Goal: Navigation & Orientation: Find specific page/section

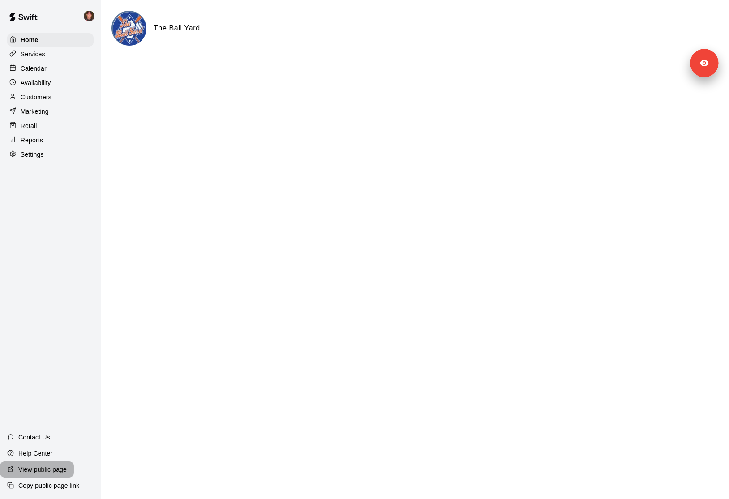
click at [44, 467] on p "View public page" at bounding box center [42, 469] width 48 height 9
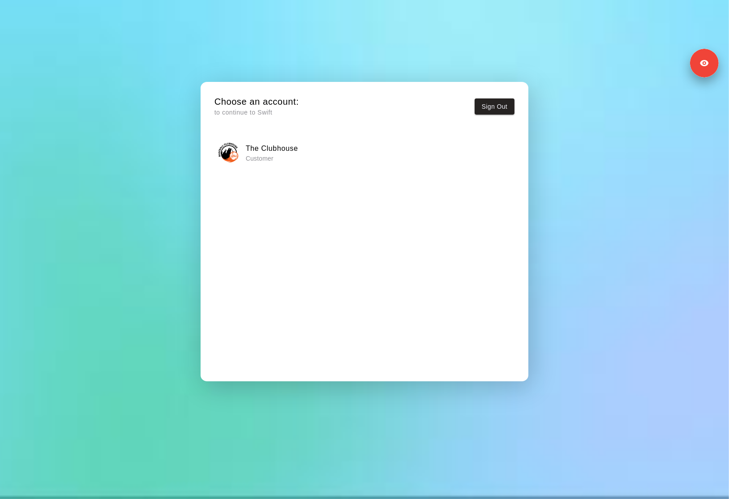
click at [296, 154] on p "Customer" at bounding box center [272, 158] width 52 height 9
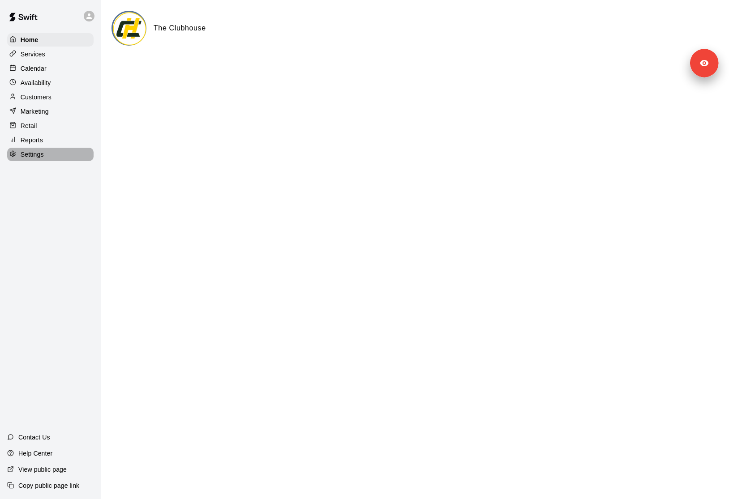
click at [56, 154] on div "Settings" at bounding box center [50, 154] width 86 height 13
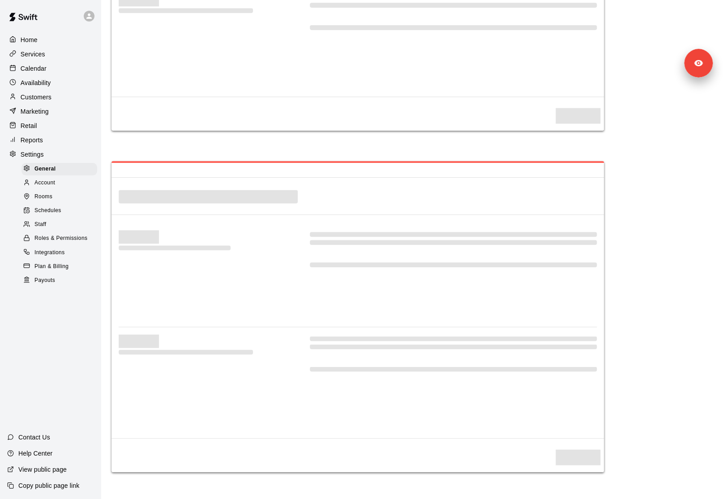
select select "**"
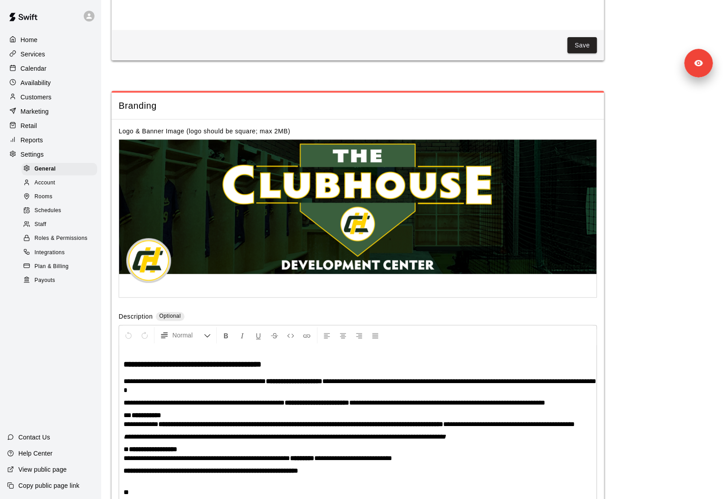
scroll to position [1835, 0]
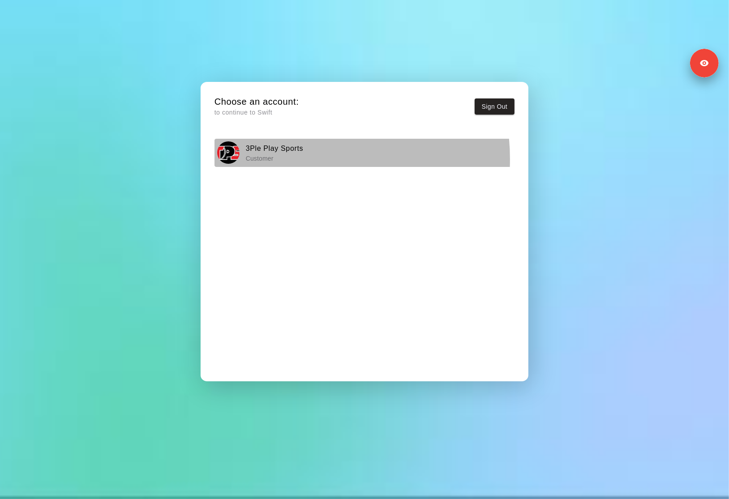
click at [287, 159] on p "Customer" at bounding box center [275, 158] width 58 height 9
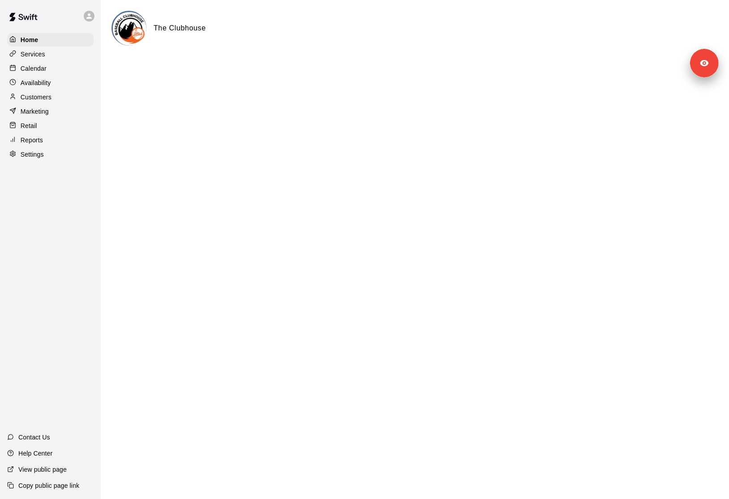
click at [47, 151] on div "Settings" at bounding box center [50, 154] width 86 height 13
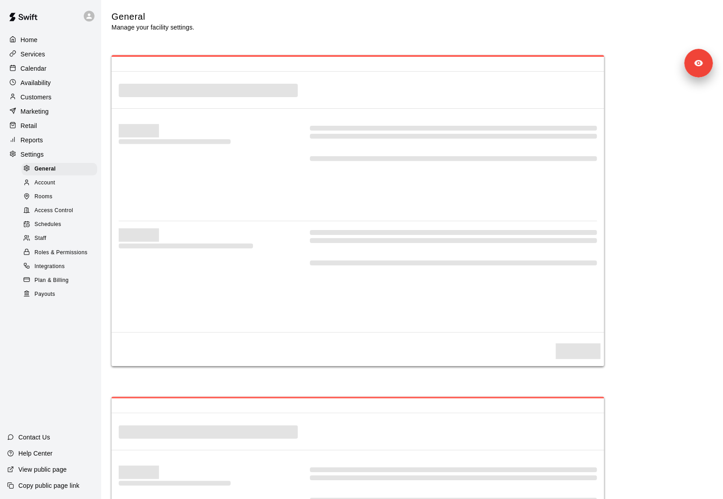
select select "**"
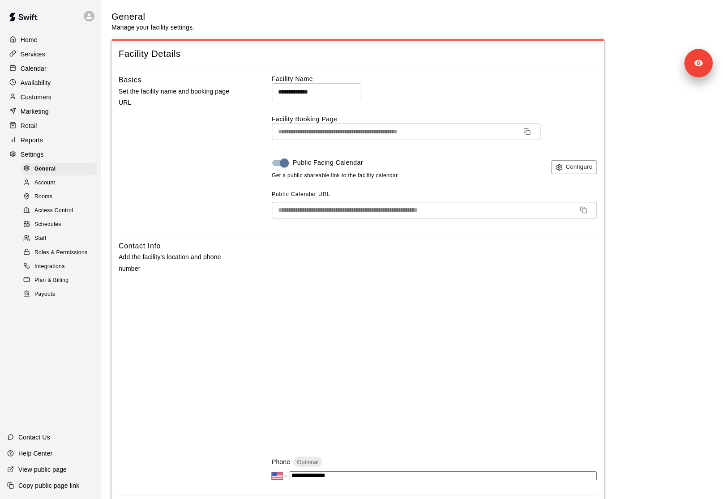
click at [38, 200] on span "Rooms" at bounding box center [43, 197] width 18 height 9
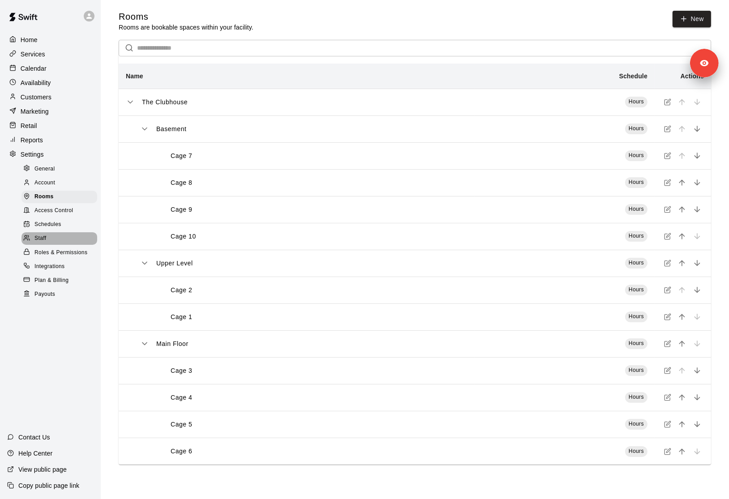
click at [63, 241] on div "Staff" at bounding box center [60, 238] width 76 height 13
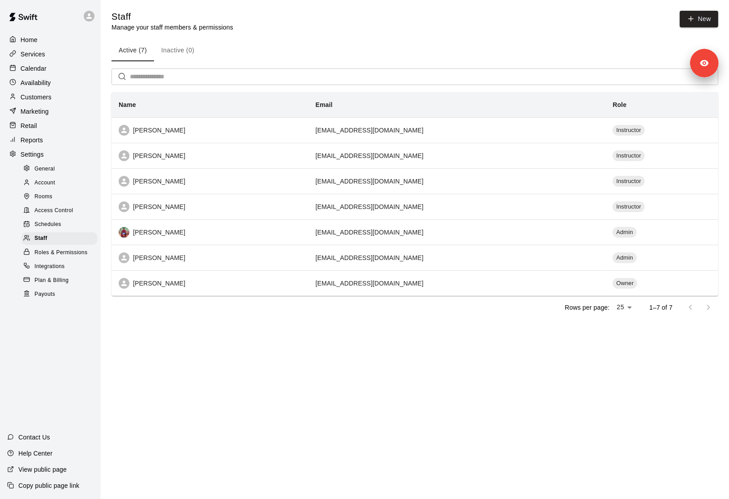
click at [58, 168] on div "General" at bounding box center [60, 169] width 76 height 13
select select "**"
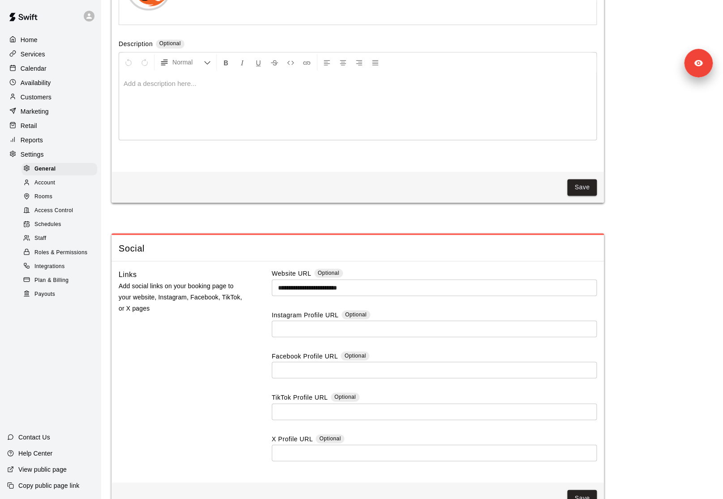
scroll to position [2187, 0]
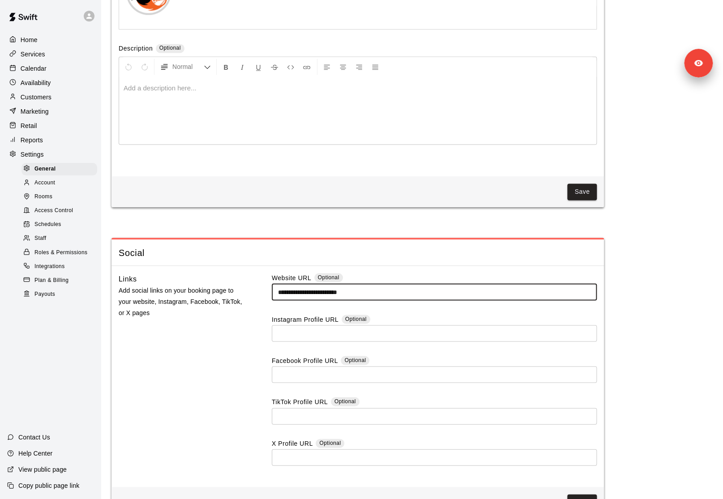
drag, startPoint x: 366, startPoint y: 298, endPoint x: 276, endPoint y: 294, distance: 90.1
click at [276, 294] on input "**********" at bounding box center [434, 292] width 325 height 17
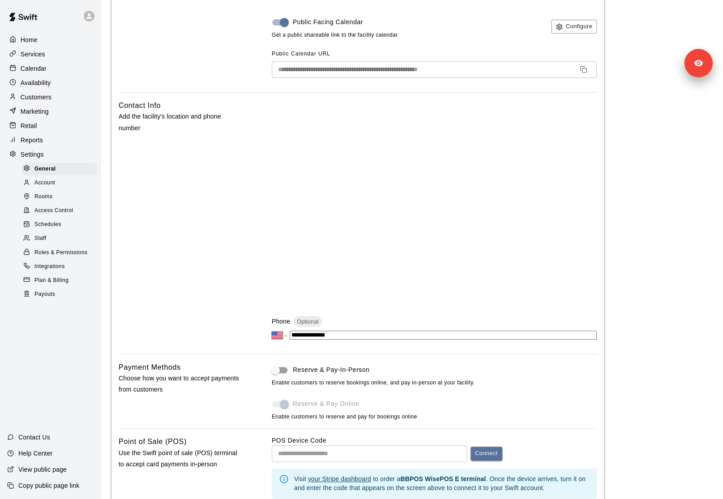
scroll to position [0, 0]
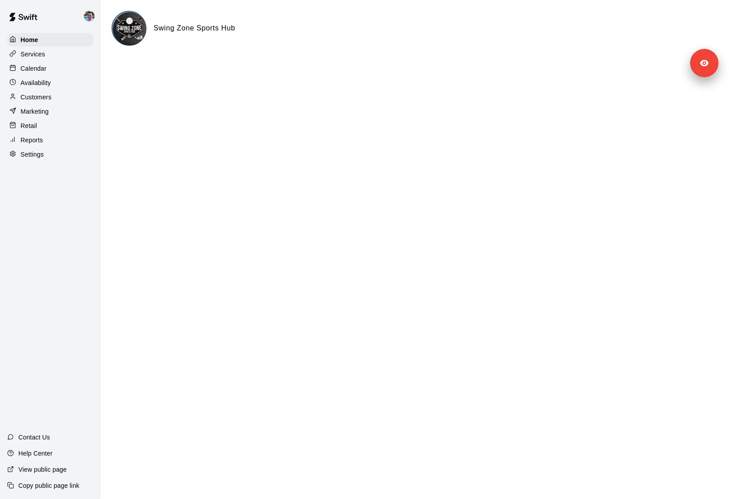
click at [59, 154] on div "Settings" at bounding box center [50, 154] width 86 height 13
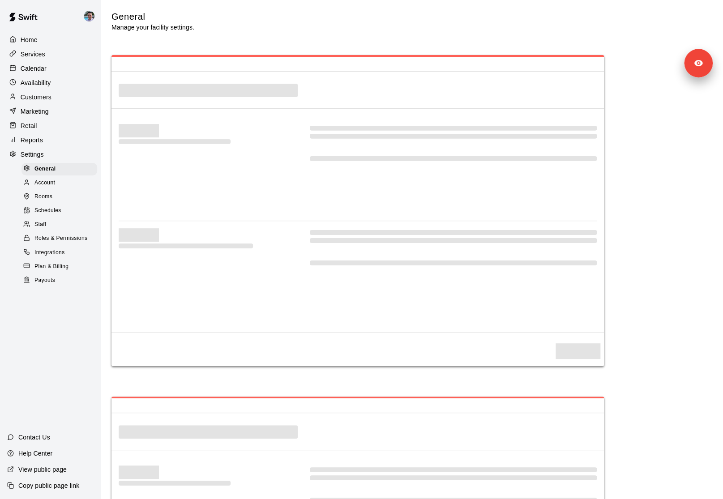
select select "**"
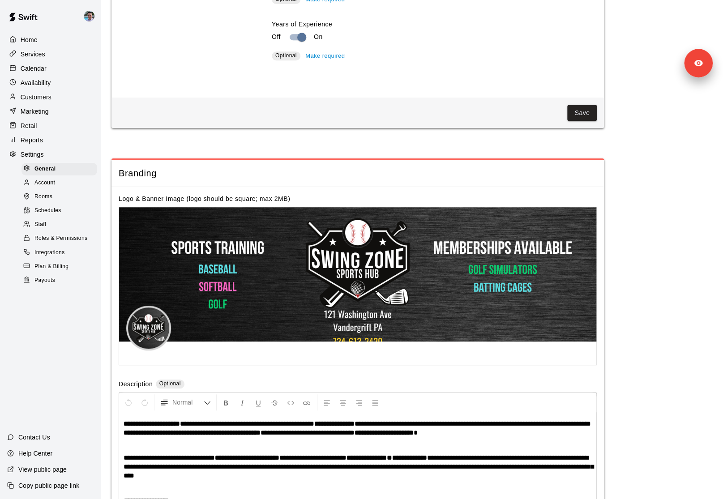
scroll to position [1872, 0]
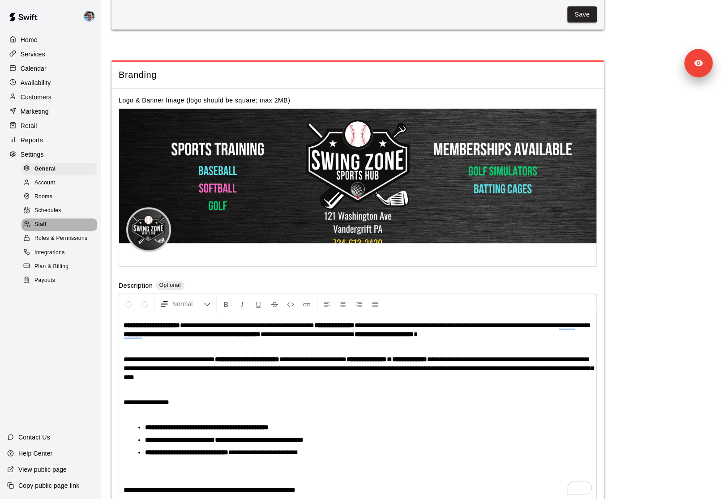
click at [46, 223] on span "Staff" at bounding box center [40, 224] width 12 height 9
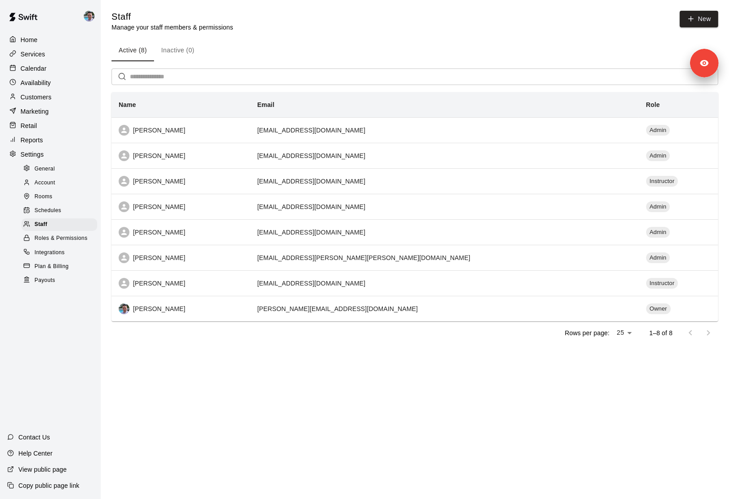
click at [47, 165] on span "General" at bounding box center [44, 169] width 21 height 9
select select "**"
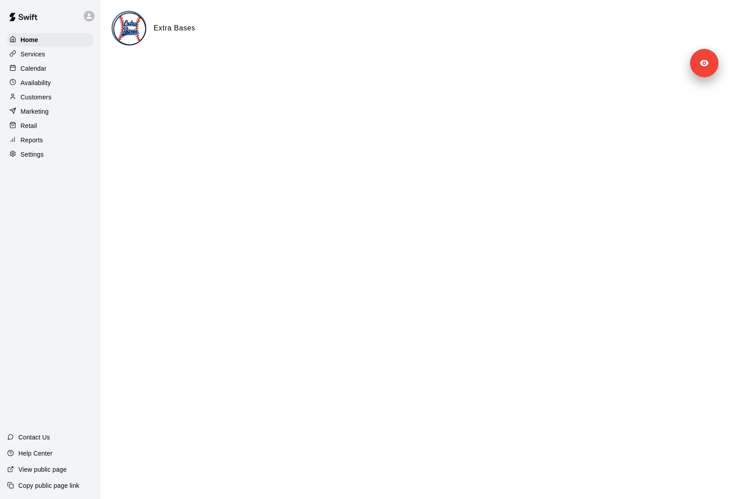
click at [50, 156] on div "Settings" at bounding box center [50, 154] width 86 height 13
select select "**"
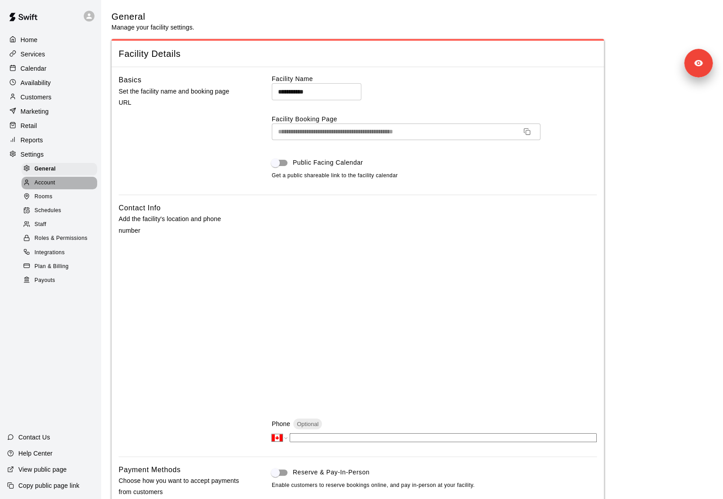
click at [58, 180] on div "Account" at bounding box center [60, 183] width 76 height 13
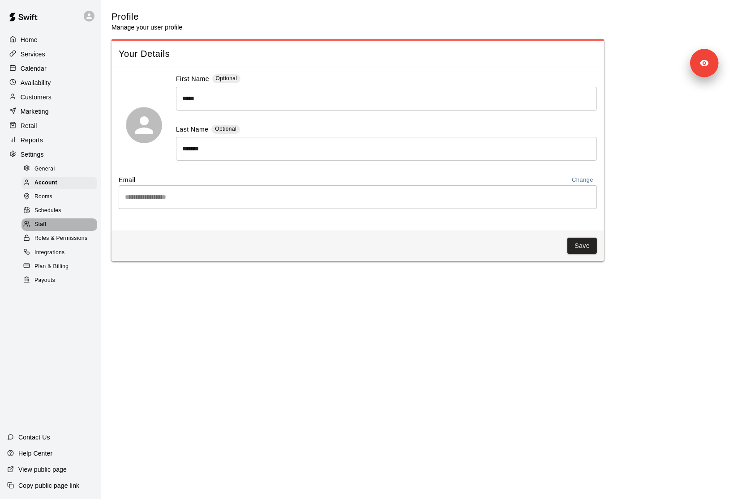
click at [61, 225] on div "Staff" at bounding box center [60, 225] width 76 height 13
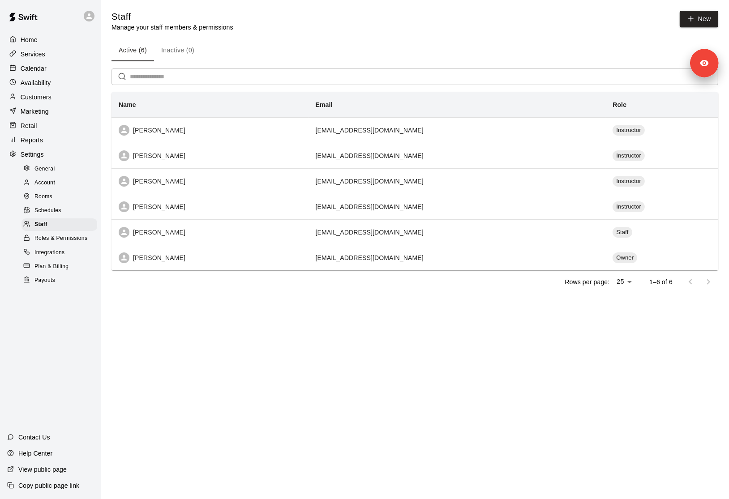
click at [288, 313] on main "Staff Manage your staff members & permissions New Active (6) Inactive (0) ​ Nam…" at bounding box center [415, 159] width 628 height 319
click at [37, 142] on p "Reports" at bounding box center [32, 140] width 22 height 9
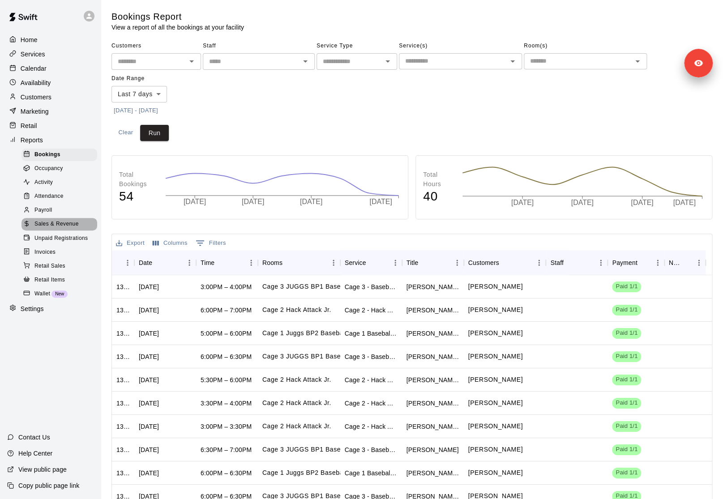
click at [78, 223] on span "Sales & Revenue" at bounding box center [56, 224] width 44 height 9
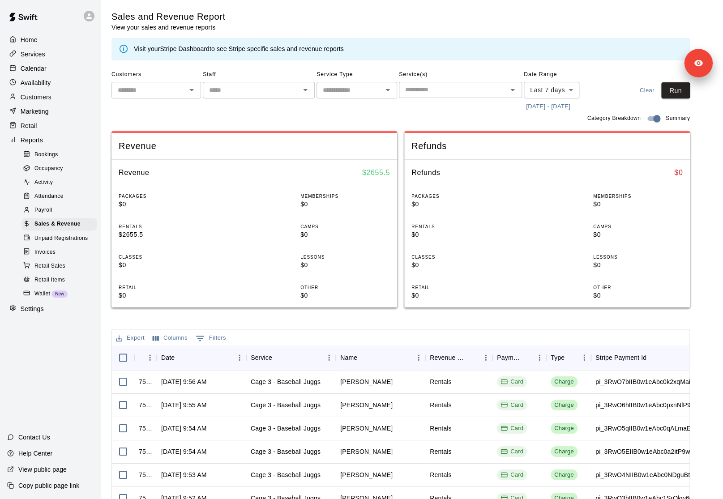
click at [545, 92] on body "Home Services Calendar Availability Customers Marketing Retail Reports Bookings…" at bounding box center [361, 323] width 723 height 646
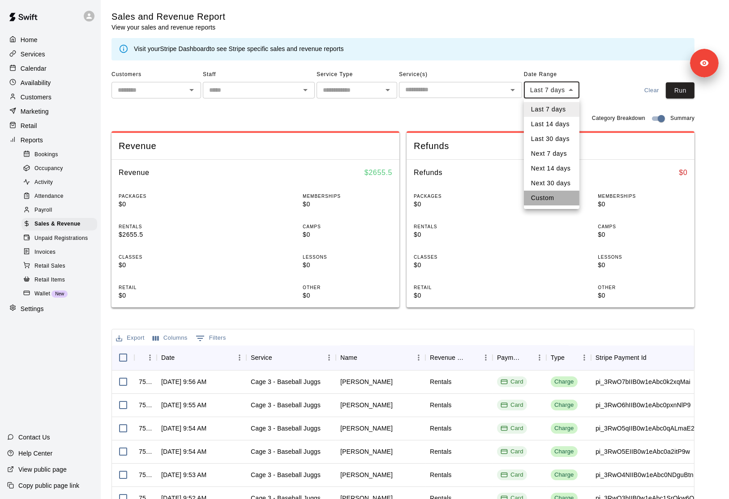
click at [564, 194] on li "Custom" at bounding box center [552, 198] width 56 height 15
type input "******"
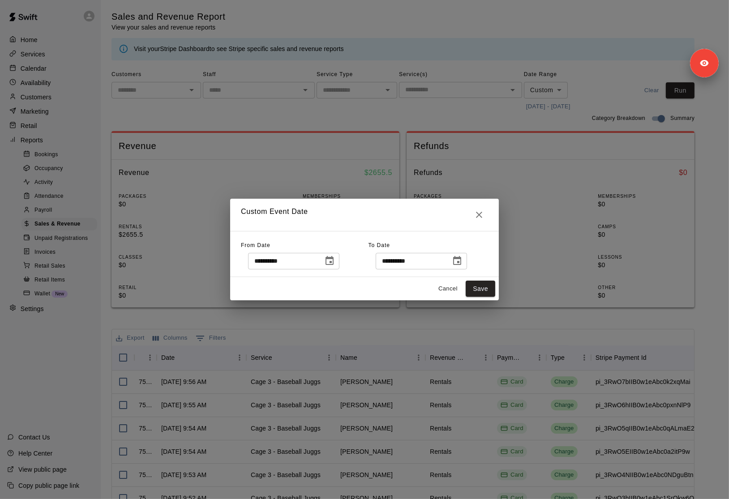
click at [335, 261] on icon "Choose date, selected date is Aug 8, 2025" at bounding box center [329, 261] width 11 height 11
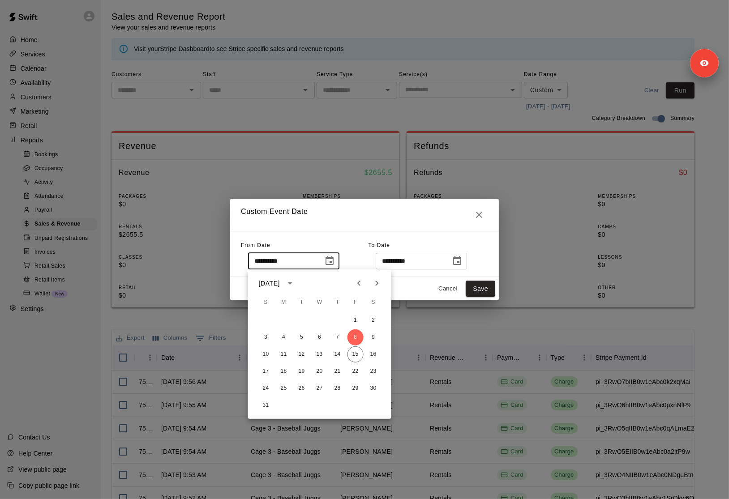
click at [296, 281] on icon "calendar view is open, switch to year view" at bounding box center [290, 283] width 11 height 11
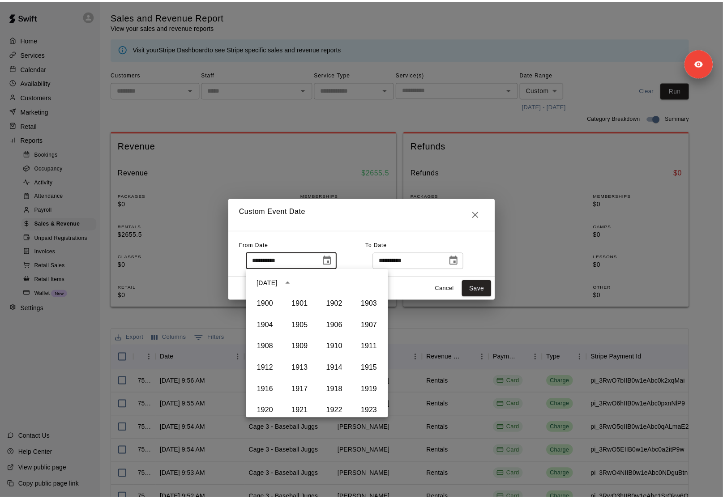
scroll to position [614, 0]
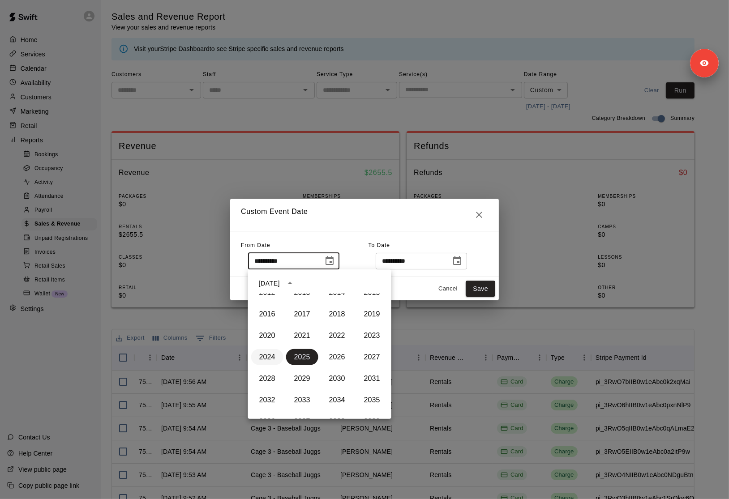
click at [268, 351] on button "2024" at bounding box center [267, 357] width 32 height 16
type input "**********"
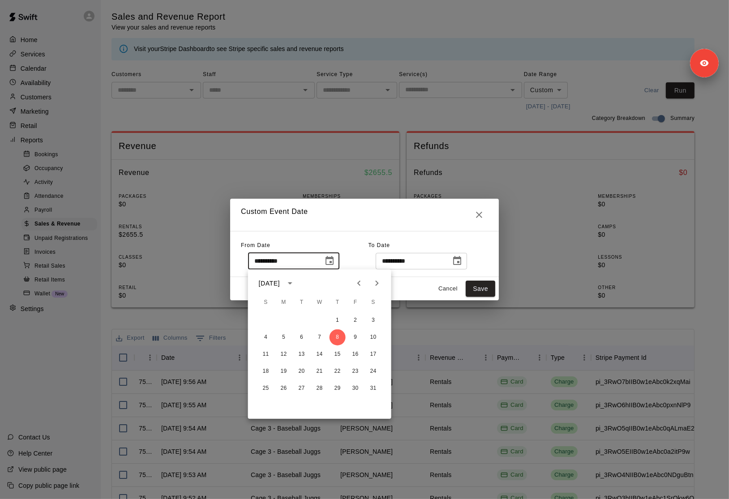
click at [345, 245] on div "**********" at bounding box center [305, 254] width 128 height 31
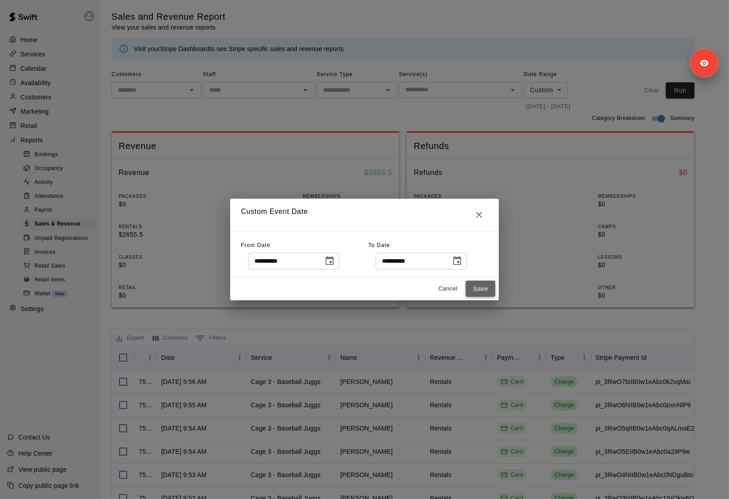
click at [477, 285] on button "Save" at bounding box center [481, 289] width 30 height 17
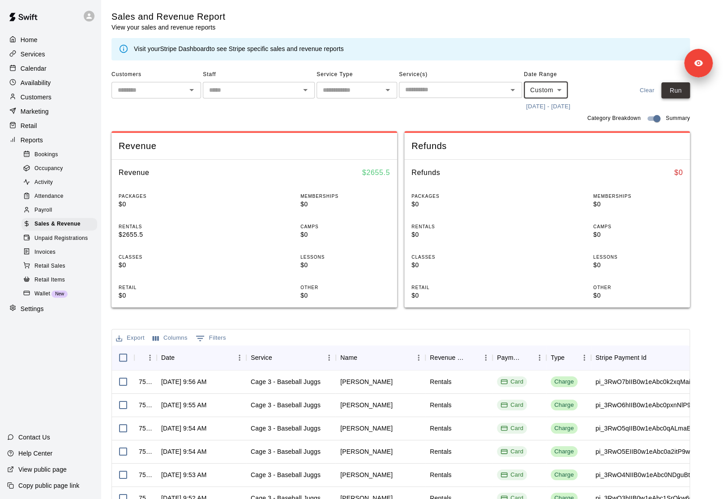
click at [677, 95] on button "Run" at bounding box center [676, 90] width 29 height 17
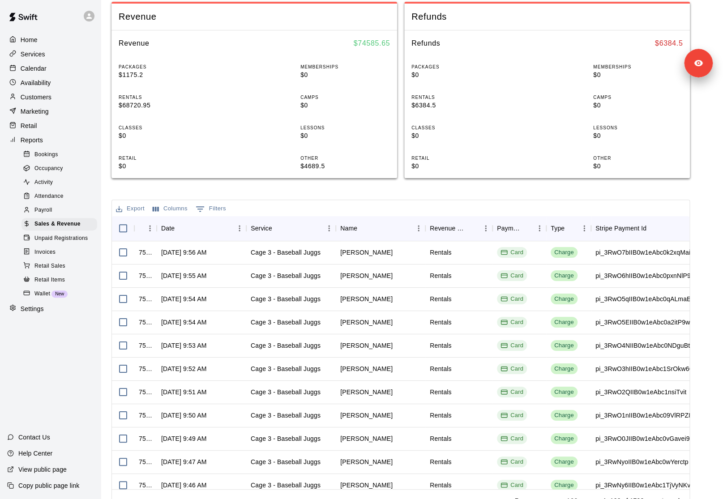
scroll to position [0, 0]
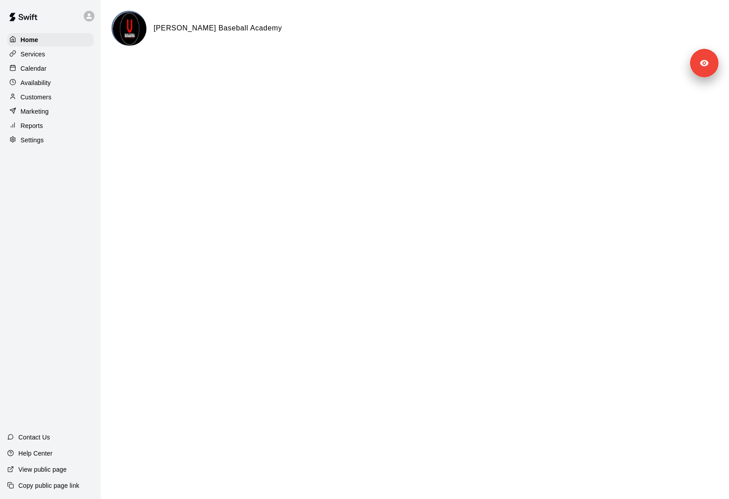
click at [62, 142] on div "Settings" at bounding box center [50, 139] width 86 height 13
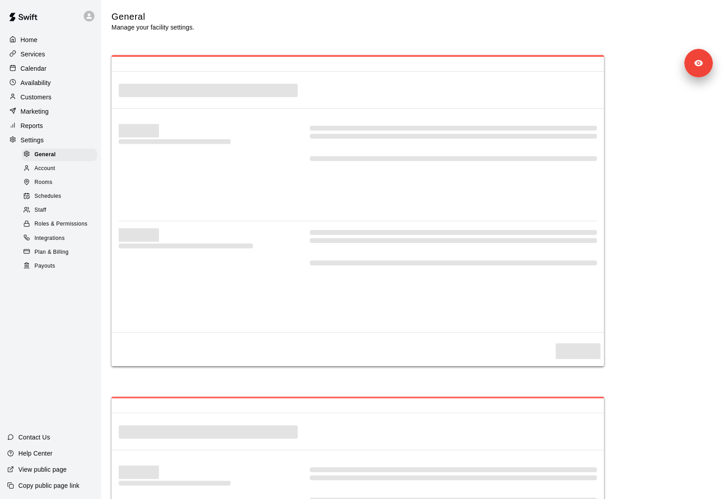
select select "**"
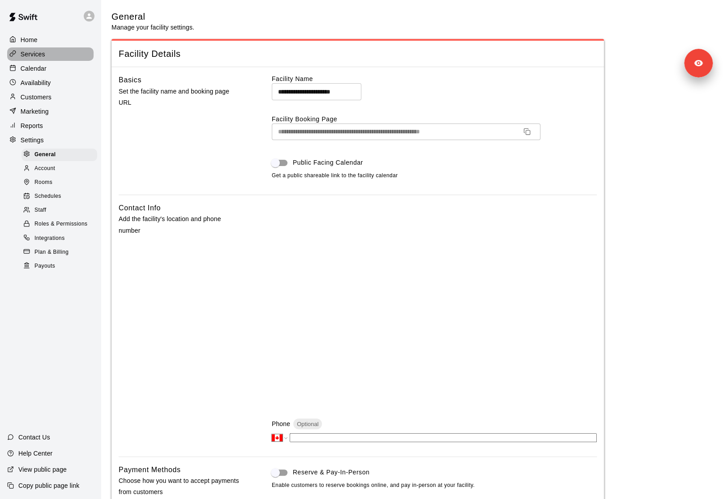
click at [36, 59] on div "Services" at bounding box center [50, 53] width 86 height 13
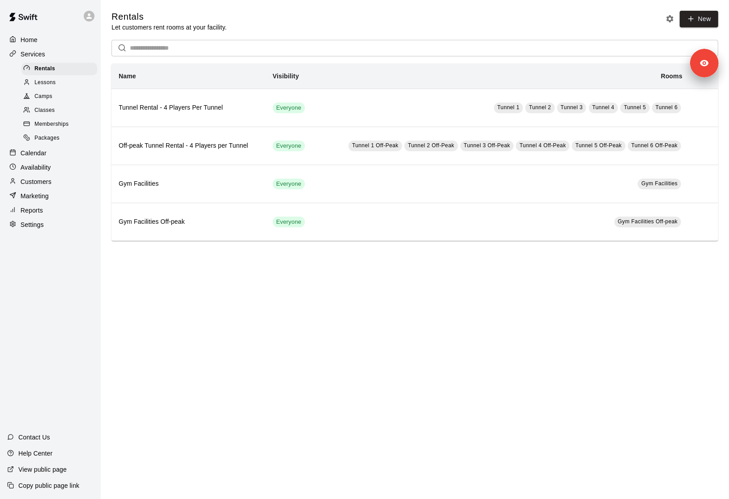
click at [67, 80] on div "Lessons" at bounding box center [60, 83] width 76 height 13
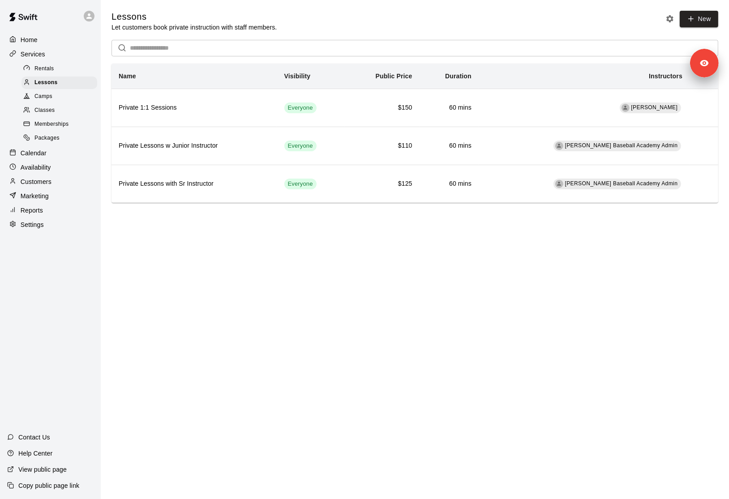
click at [62, 95] on div "Camps" at bounding box center [60, 96] width 76 height 13
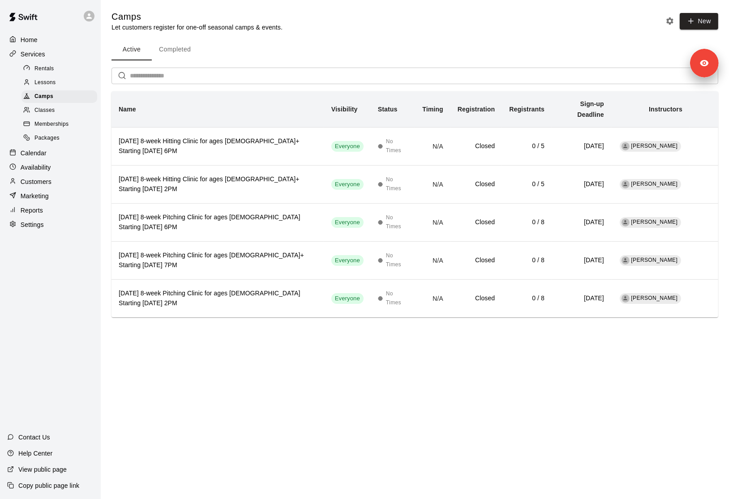
click at [59, 115] on div "Classes" at bounding box center [60, 110] width 76 height 13
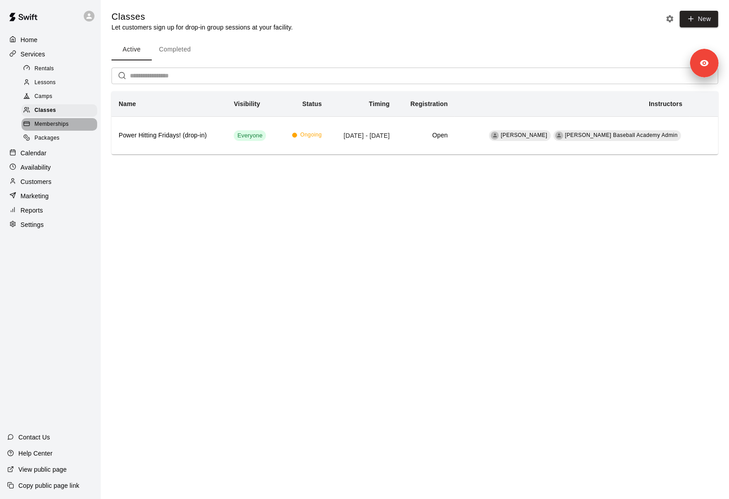
click at [72, 125] on div "Memberships" at bounding box center [60, 124] width 76 height 13
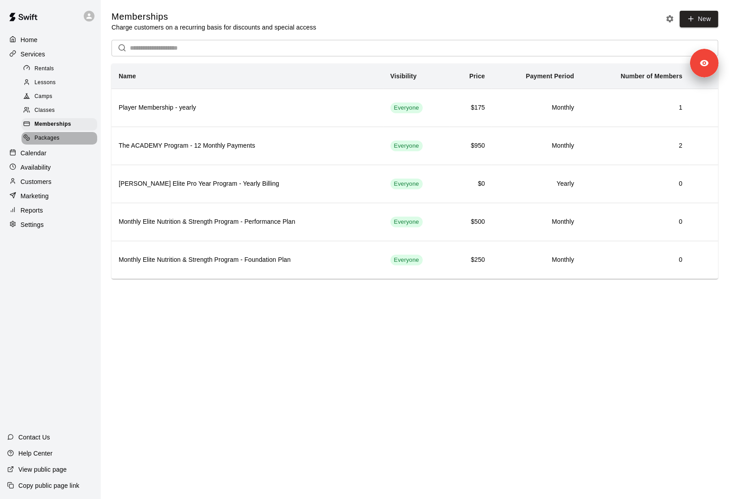
click at [60, 139] on div "Packages" at bounding box center [60, 138] width 76 height 13
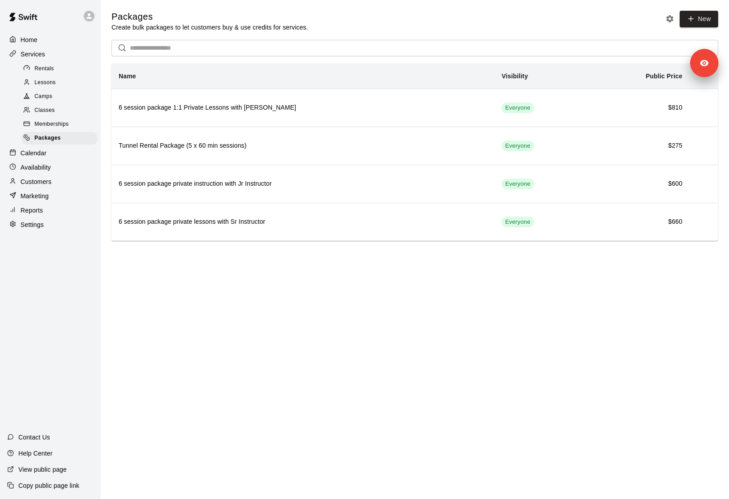
click at [60, 157] on div "Calendar" at bounding box center [50, 152] width 86 height 13
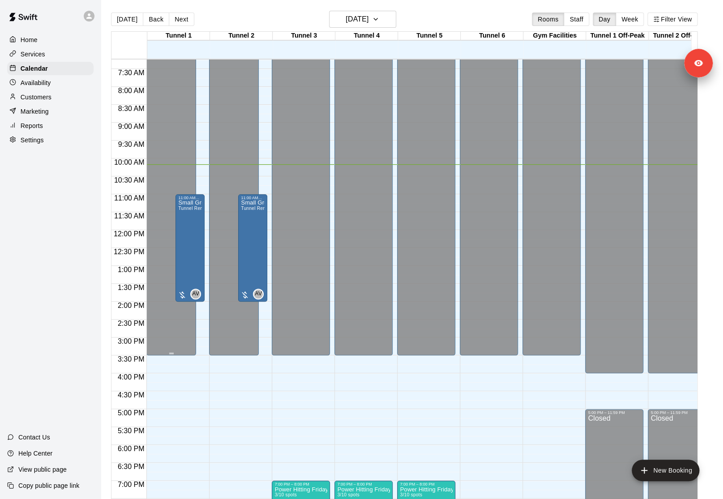
scroll to position [416, 0]
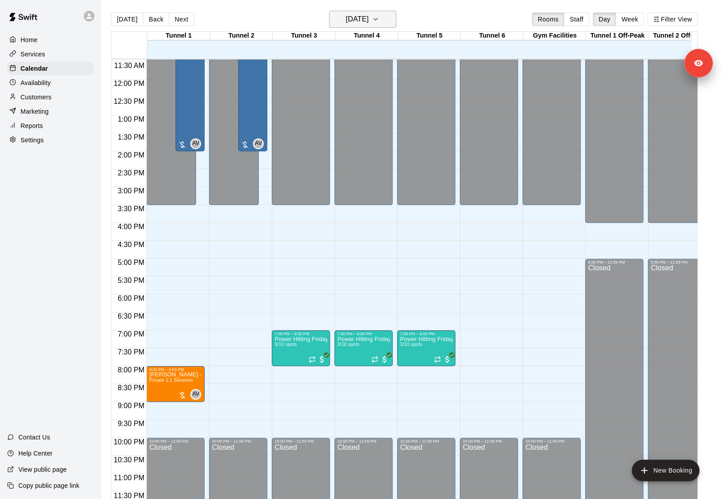
click at [355, 26] on button "[DATE]" at bounding box center [362, 19] width 67 height 17
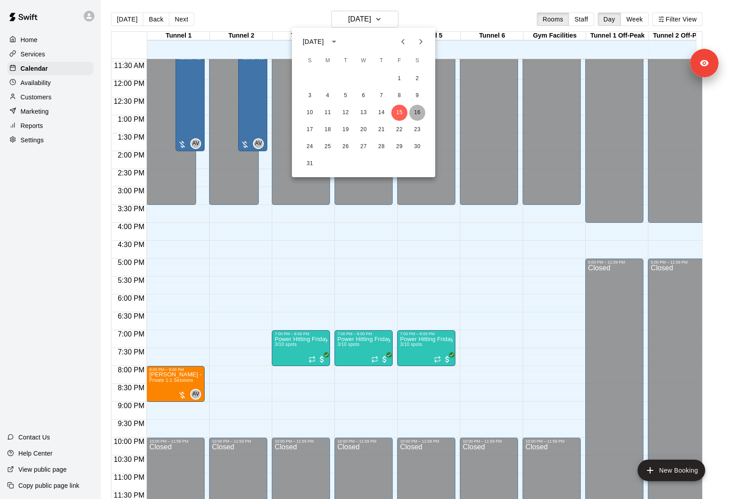
click at [423, 109] on button "16" at bounding box center [417, 113] width 16 height 16
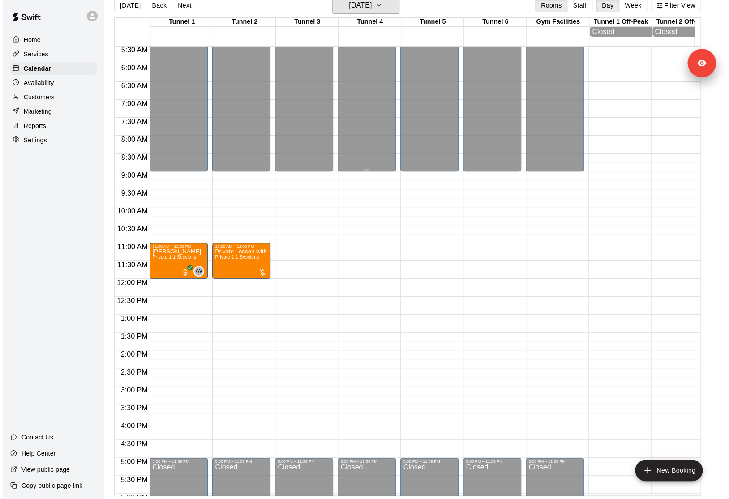
scroll to position [166, 0]
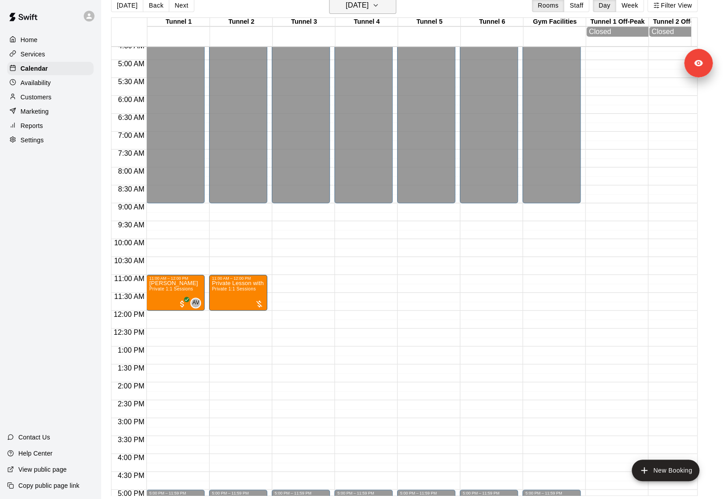
click at [364, 5] on h6 "Saturday Aug 16" at bounding box center [357, 5] width 23 height 13
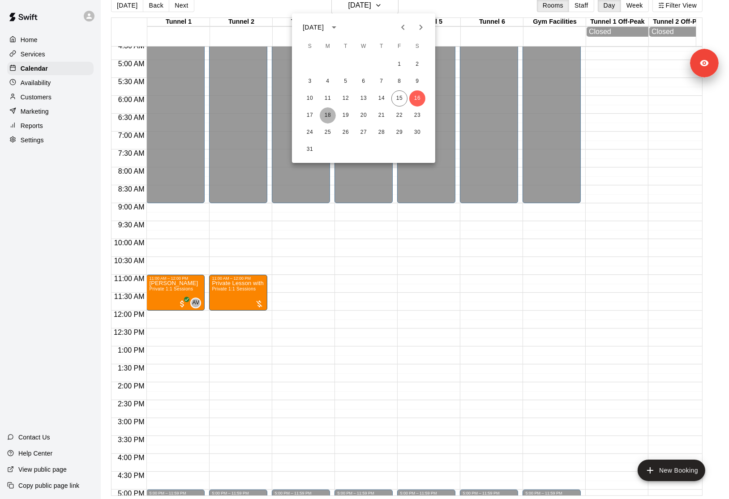
click at [328, 116] on button "18" at bounding box center [328, 116] width 16 height 16
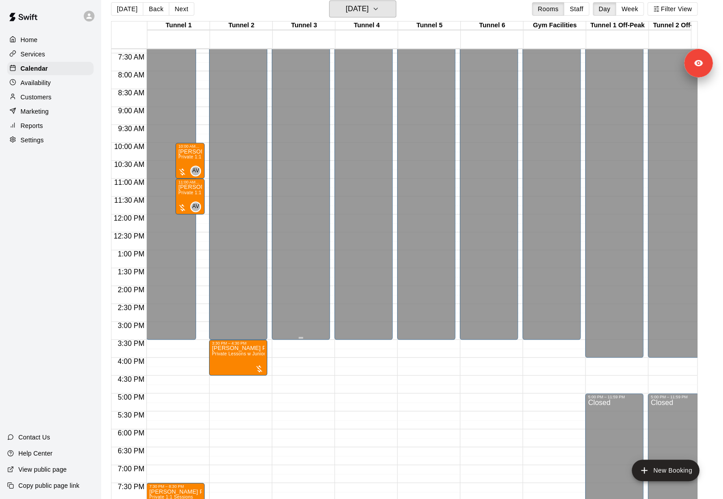
scroll to position [416, 0]
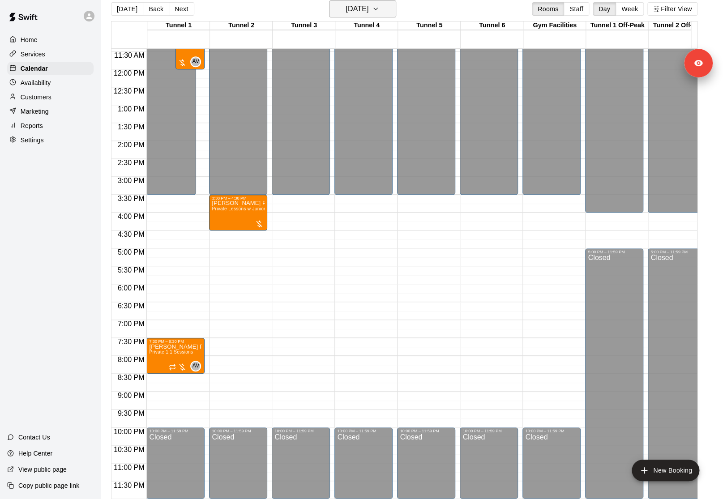
click at [366, 10] on h6 "Monday Aug 18" at bounding box center [357, 9] width 23 height 13
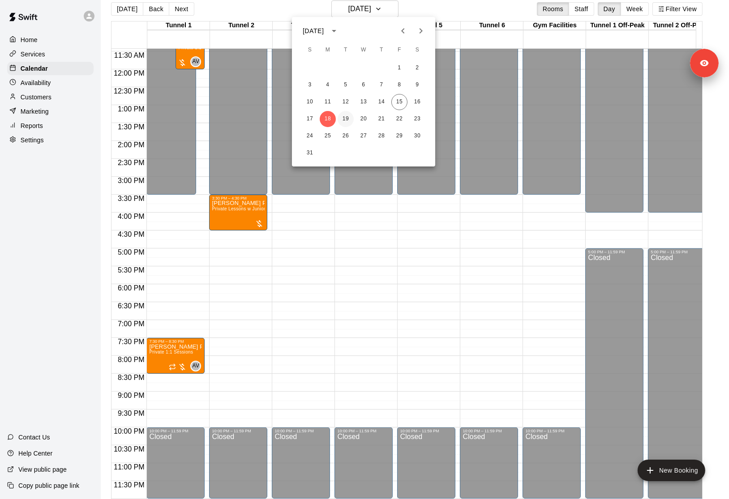
click at [346, 118] on button "19" at bounding box center [346, 119] width 16 height 16
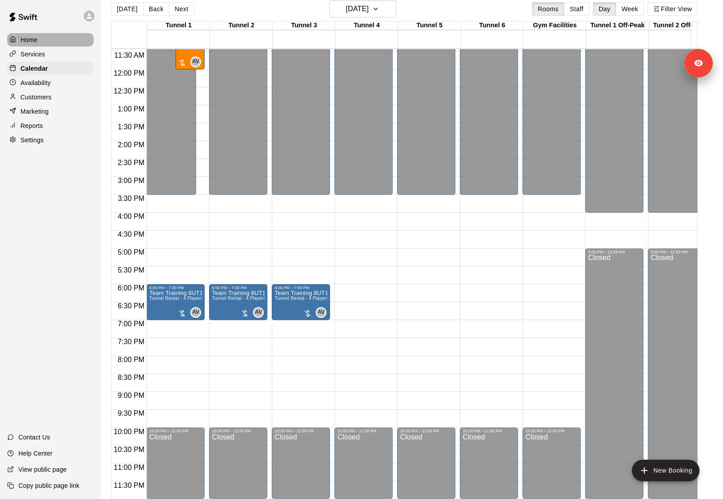
click at [22, 40] on p "Home" at bounding box center [29, 39] width 17 height 9
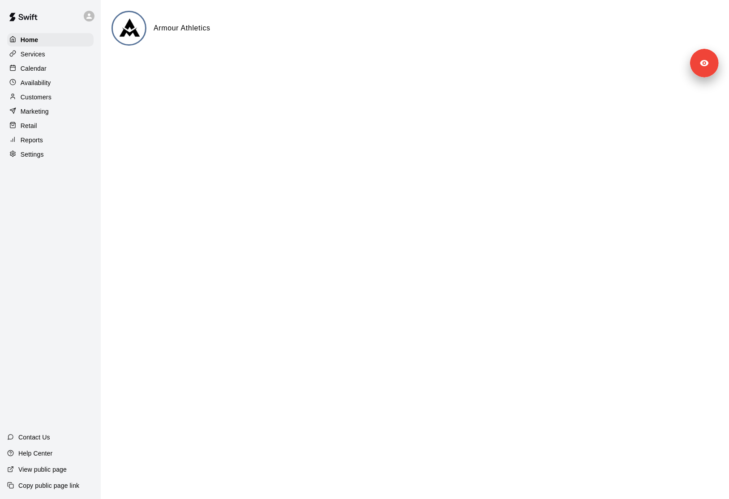
click at [38, 154] on p "Settings" at bounding box center [32, 154] width 23 height 9
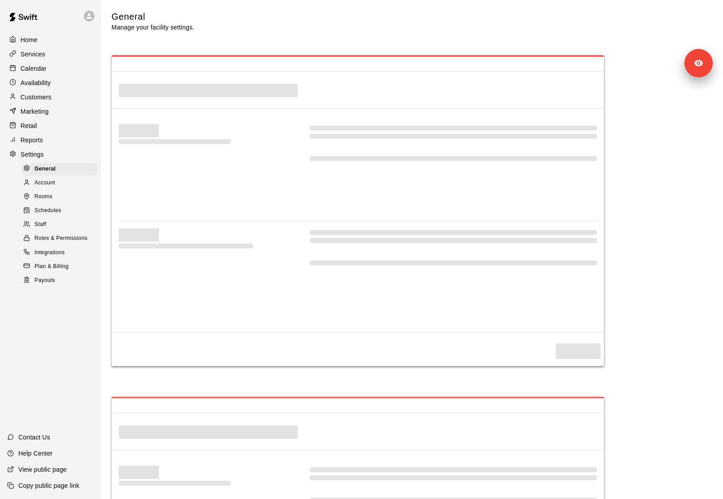
select select "**"
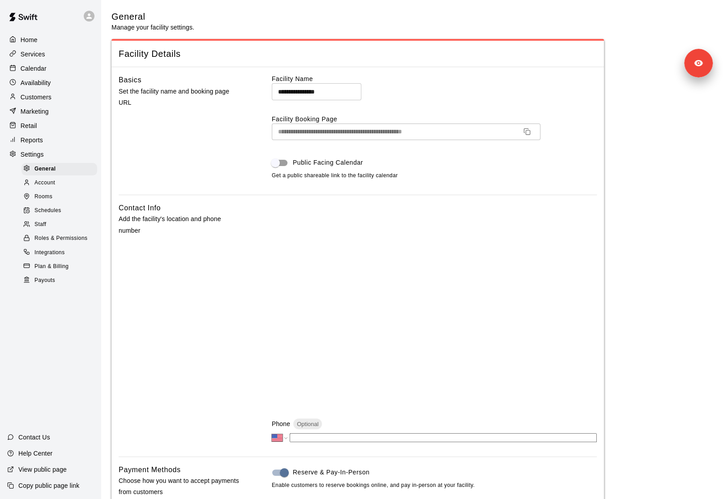
click at [53, 224] on div "Staff" at bounding box center [60, 225] width 76 height 13
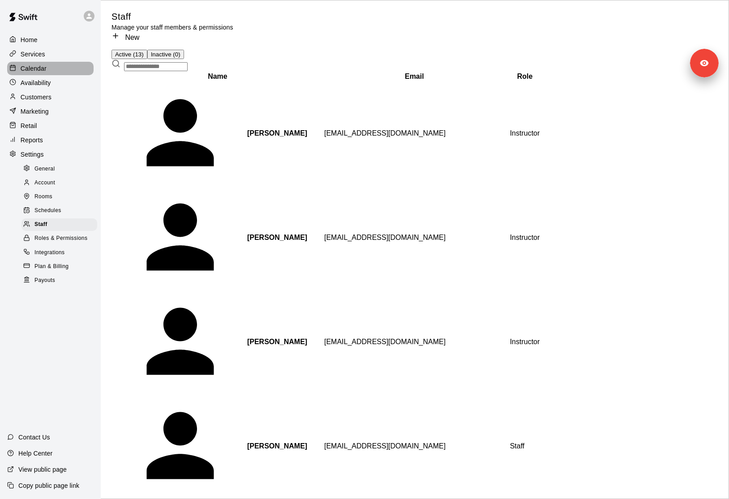
click at [63, 72] on div "Calendar" at bounding box center [50, 68] width 86 height 13
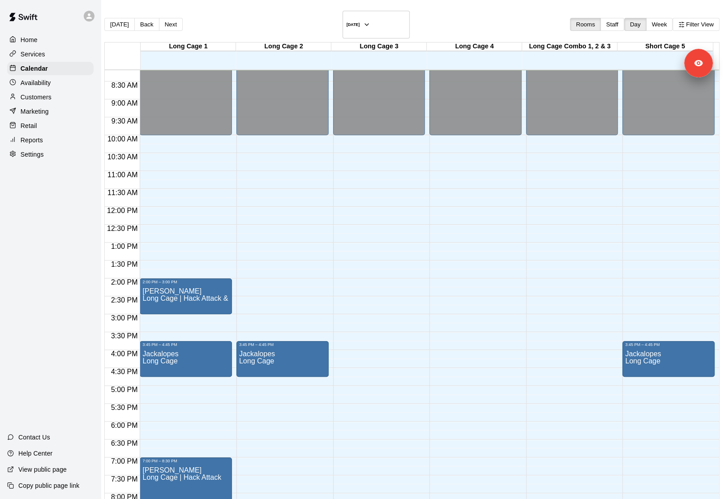
scroll to position [409, 0]
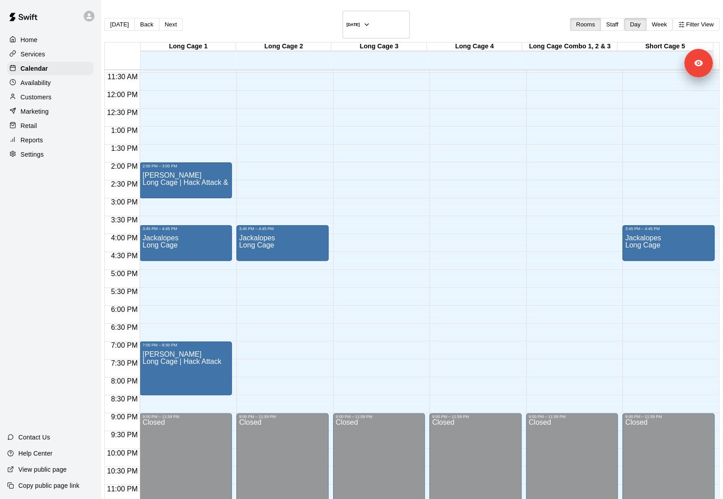
click at [22, 155] on p "Settings" at bounding box center [32, 154] width 23 height 9
select select "**"
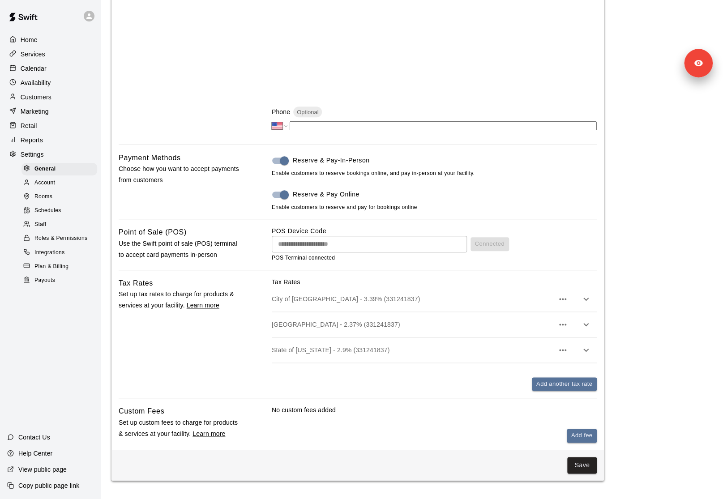
scroll to position [307, 0]
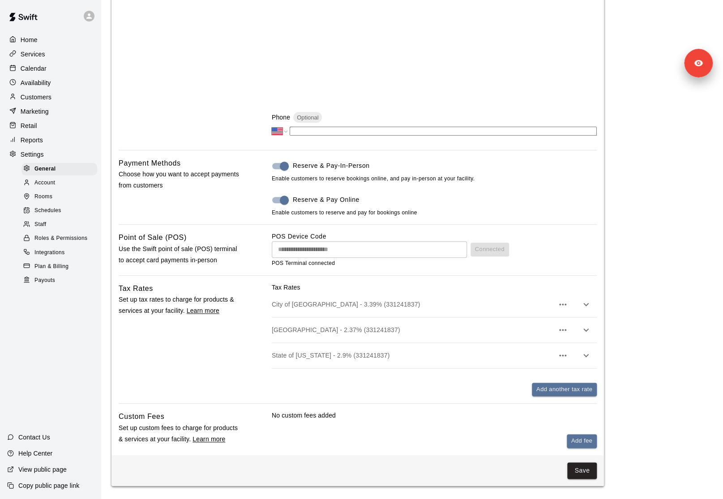
click at [35, 472] on p "View public page" at bounding box center [42, 469] width 48 height 9
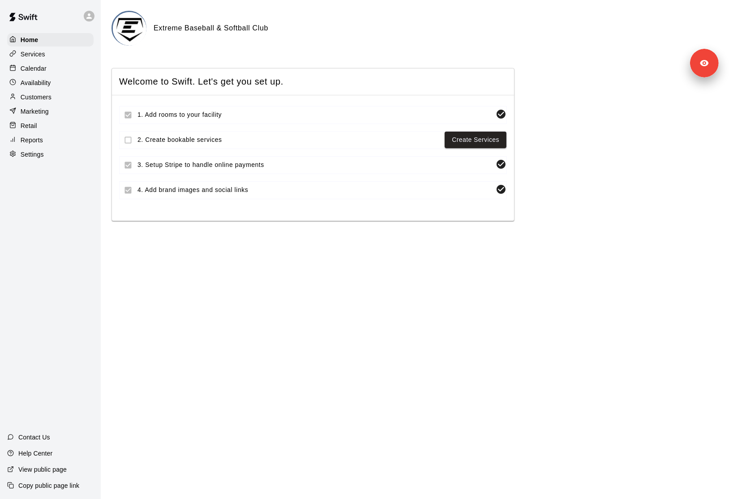
click at [60, 151] on div "Settings" at bounding box center [50, 154] width 86 height 13
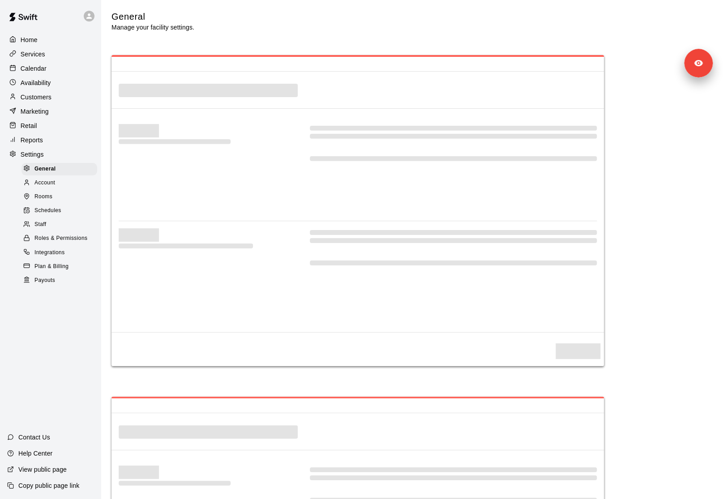
select select "**"
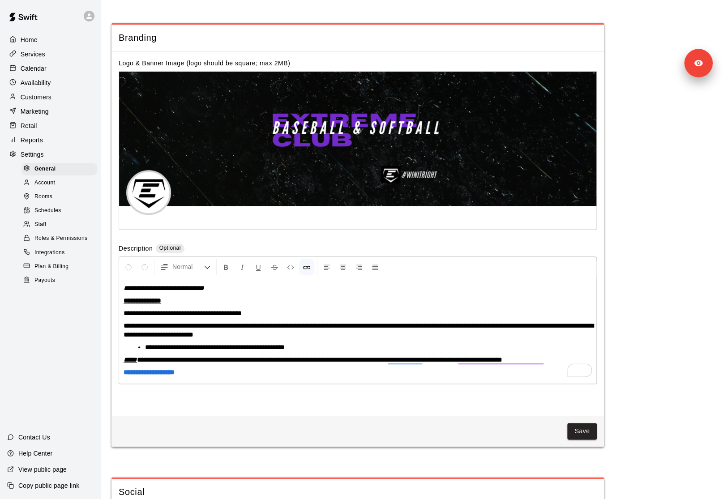
scroll to position [1833, 0]
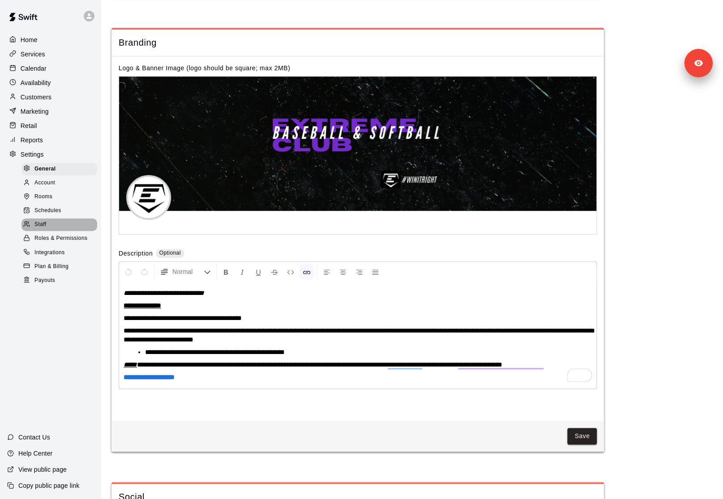
click at [64, 230] on div "Staff" at bounding box center [60, 225] width 76 height 13
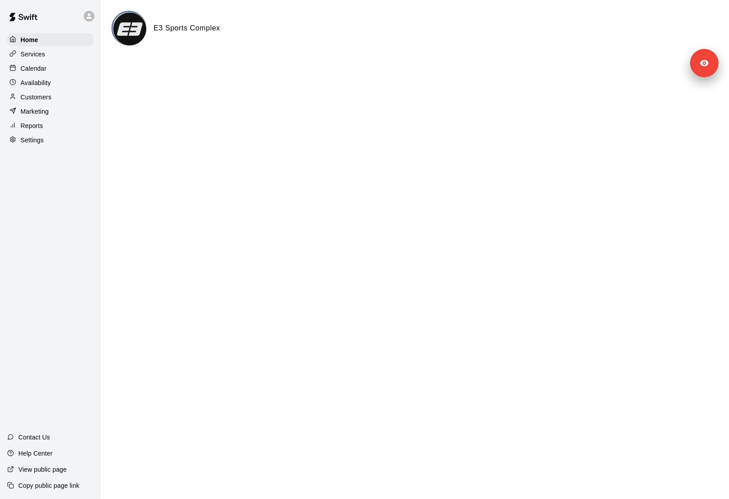
click at [44, 51] on p "Services" at bounding box center [33, 54] width 25 height 9
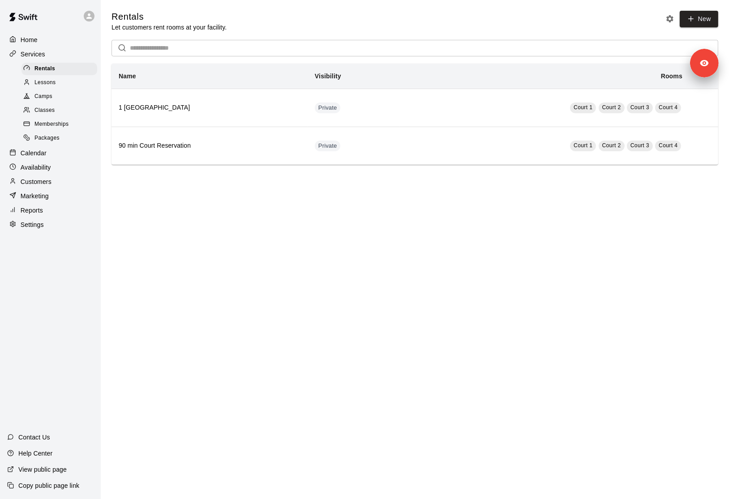
click at [48, 158] on div "Calendar" at bounding box center [50, 152] width 86 height 13
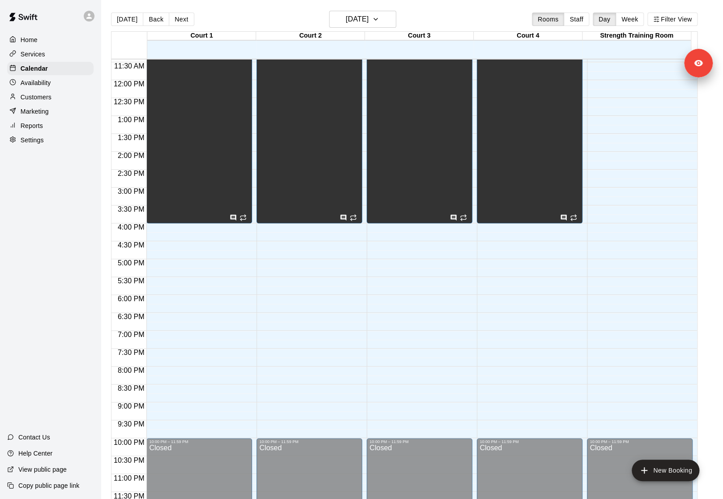
scroll to position [14, 0]
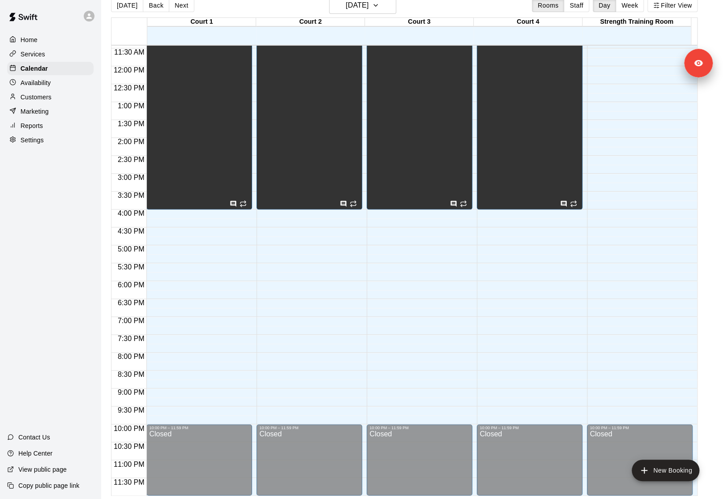
click at [47, 138] on div "Settings" at bounding box center [50, 139] width 86 height 13
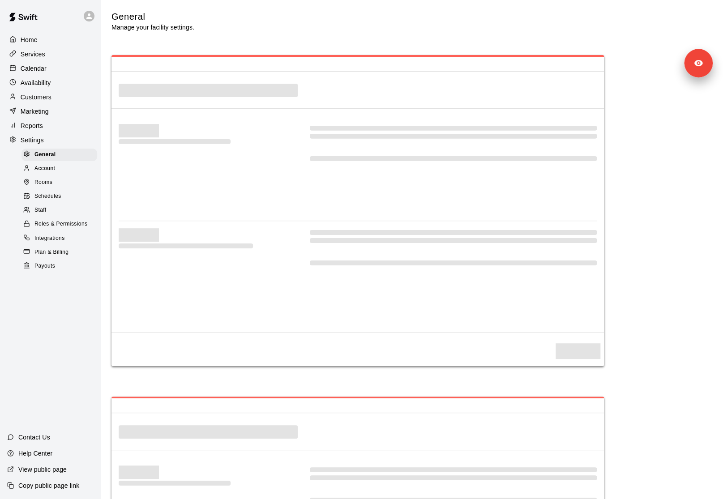
select select "**"
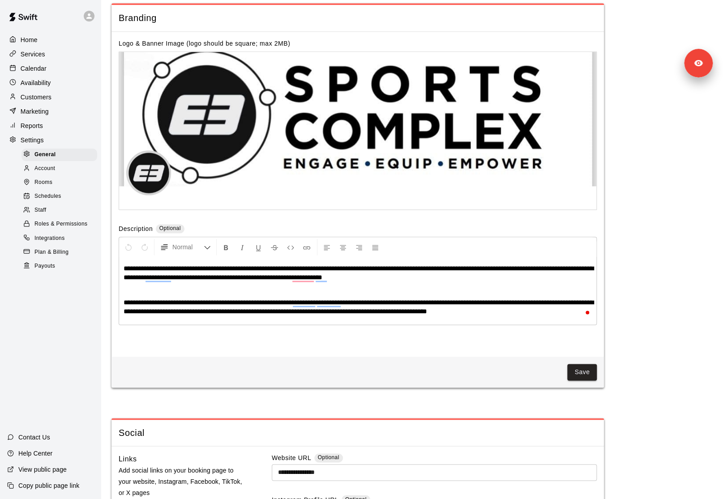
scroll to position [2057, 0]
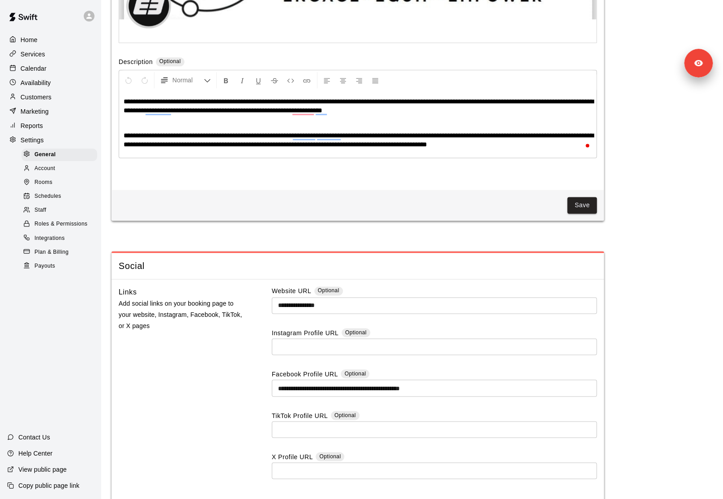
click at [59, 208] on div "Staff" at bounding box center [60, 210] width 76 height 13
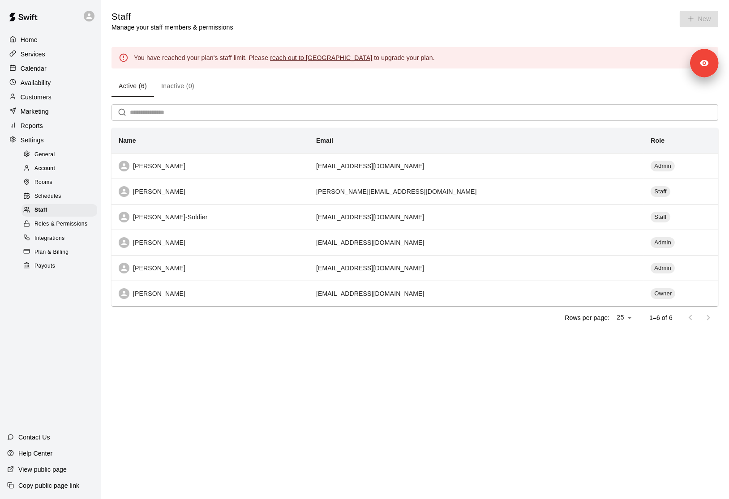
click at [56, 151] on div "General" at bounding box center [60, 155] width 76 height 13
select select "**"
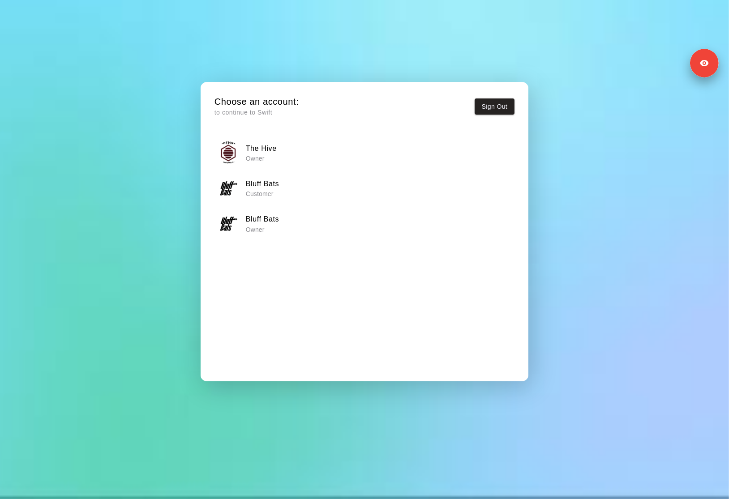
click at [285, 164] on div "The Hive Owner" at bounding box center [364, 153] width 294 height 22
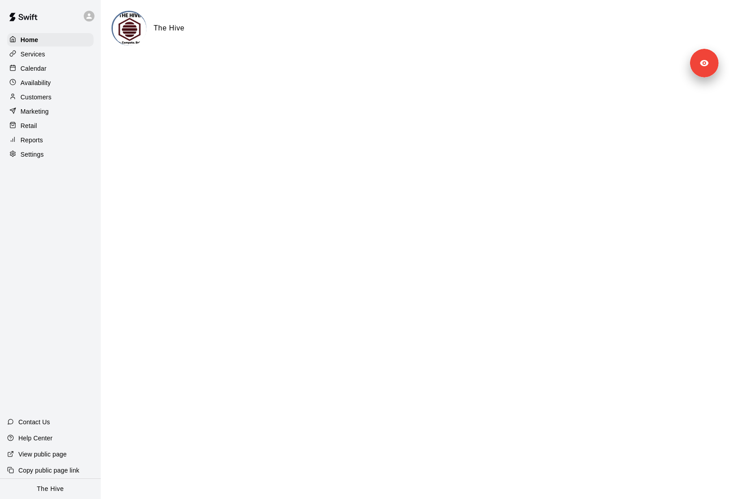
click at [82, 152] on div "Settings" at bounding box center [50, 154] width 86 height 13
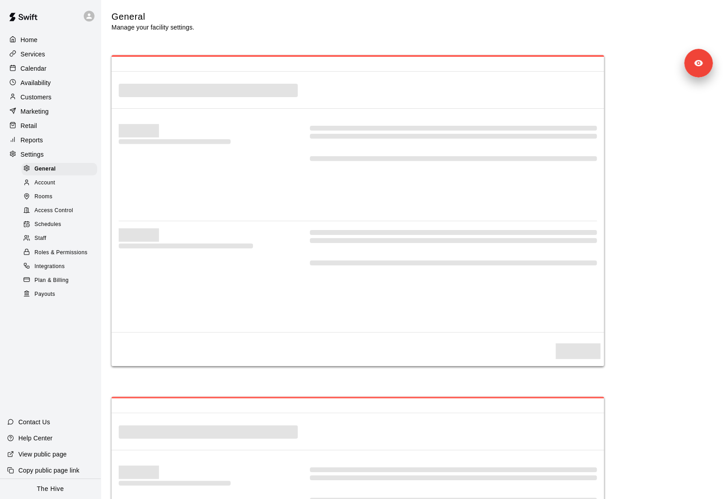
select select "**"
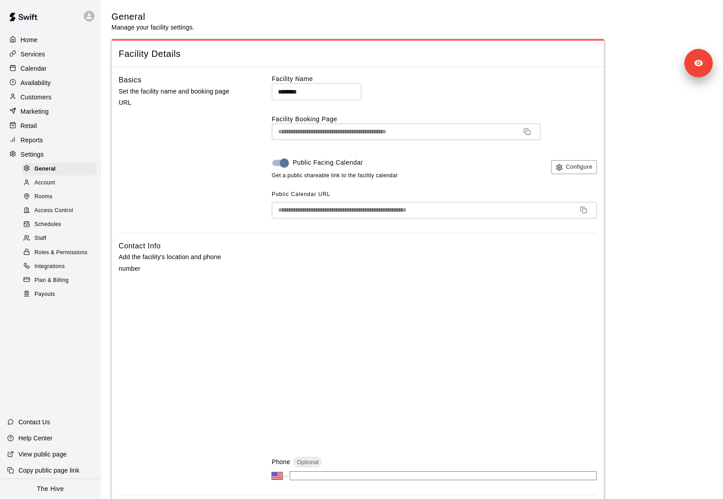
click at [41, 60] on div "Services" at bounding box center [50, 53] width 86 height 13
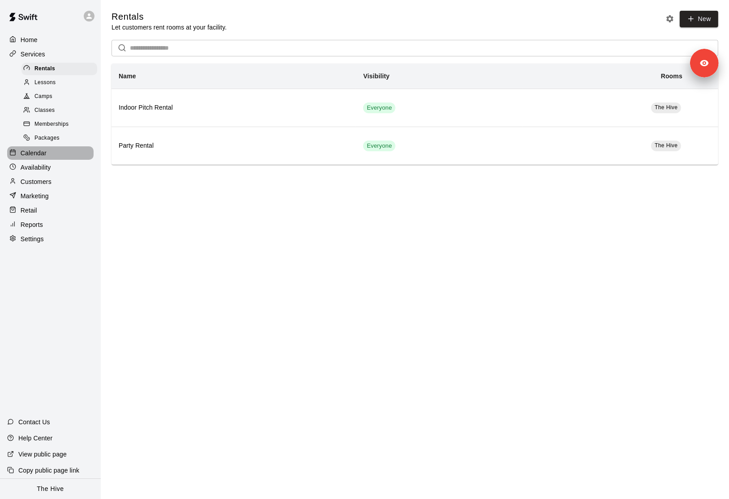
click at [57, 151] on div "Calendar" at bounding box center [50, 152] width 86 height 13
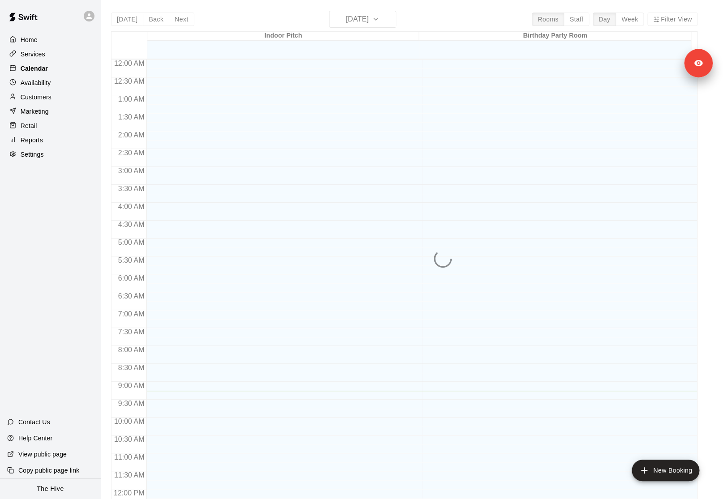
scroll to position [331, 0]
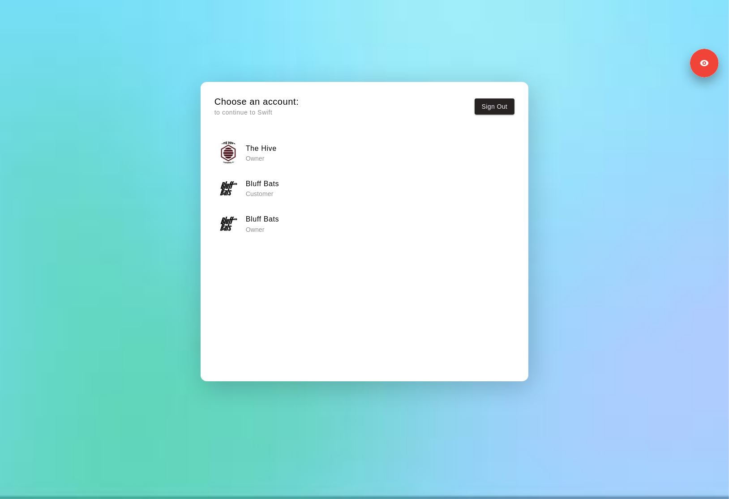
click at [303, 224] on div "Bluff Bats Owner" at bounding box center [364, 224] width 294 height 22
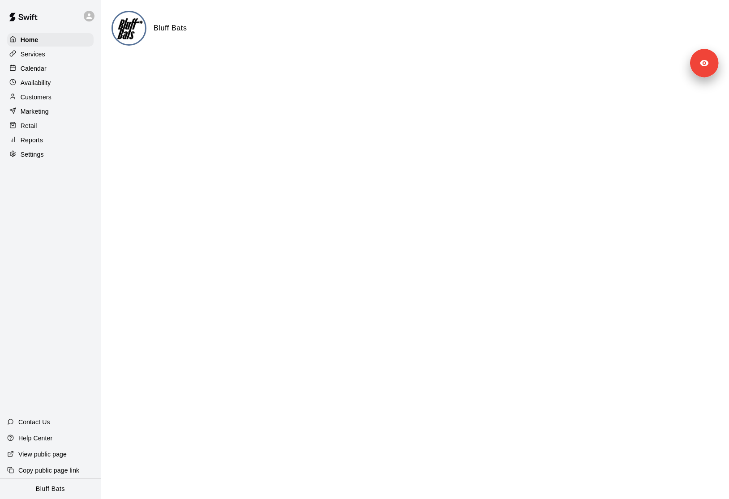
click at [43, 58] on div "Services" at bounding box center [50, 53] width 86 height 13
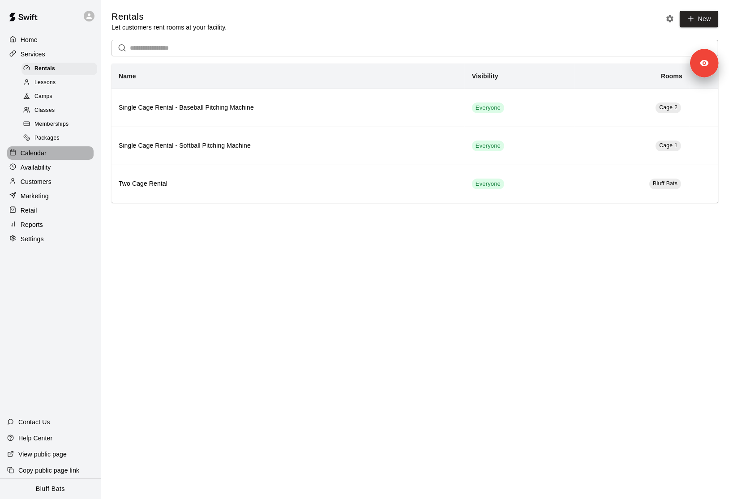
click at [55, 155] on div "Calendar" at bounding box center [50, 152] width 86 height 13
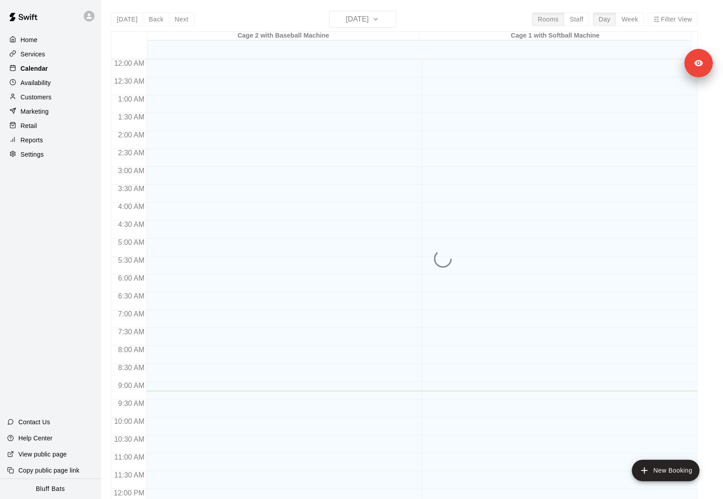
scroll to position [331, 0]
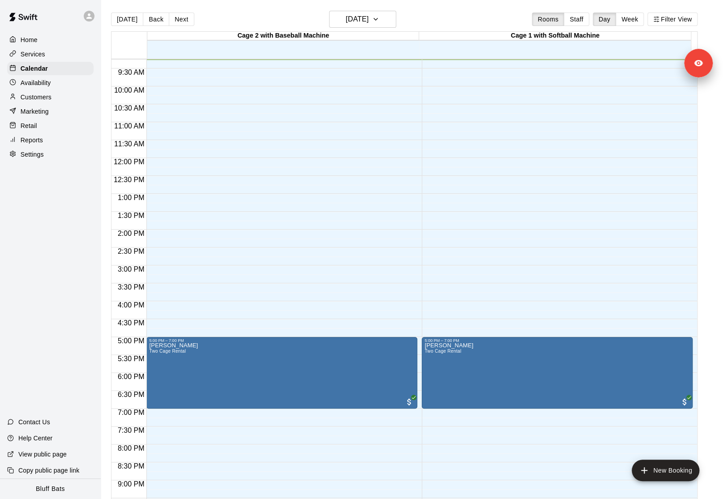
click at [40, 157] on p "Settings" at bounding box center [32, 154] width 23 height 9
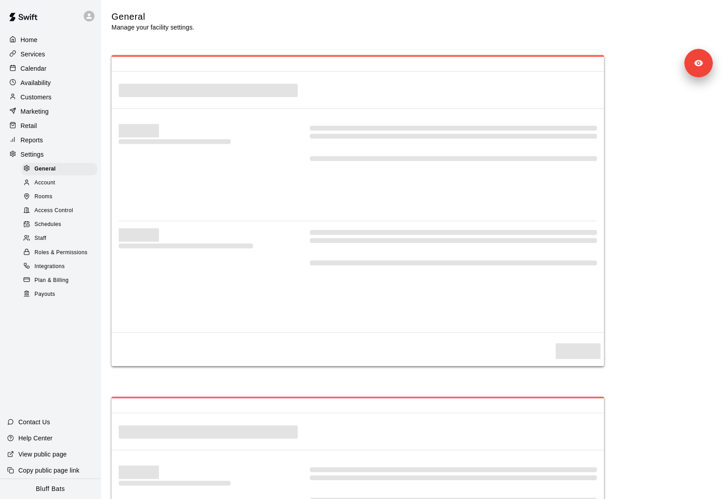
select select "**"
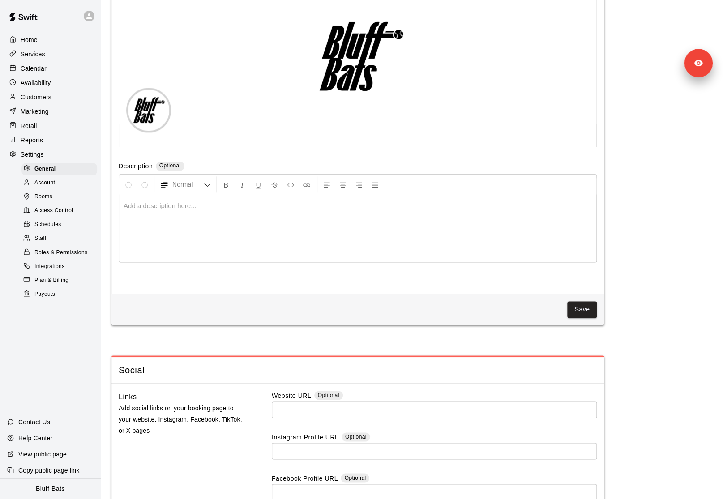
scroll to position [2160, 0]
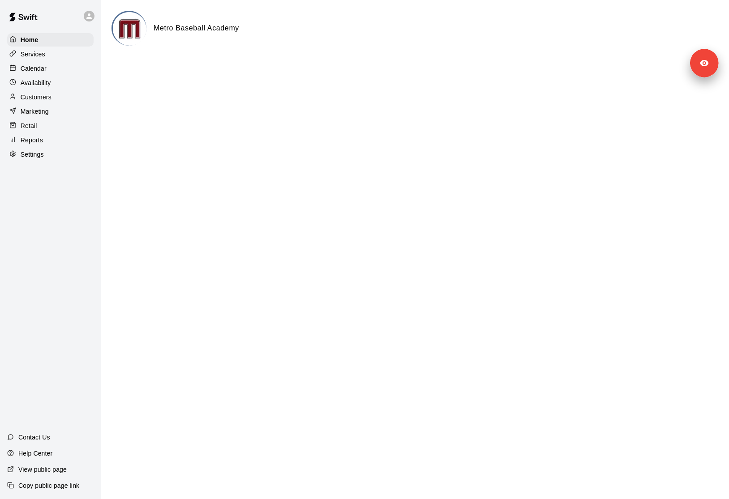
click at [43, 156] on div "Settings" at bounding box center [50, 154] width 86 height 13
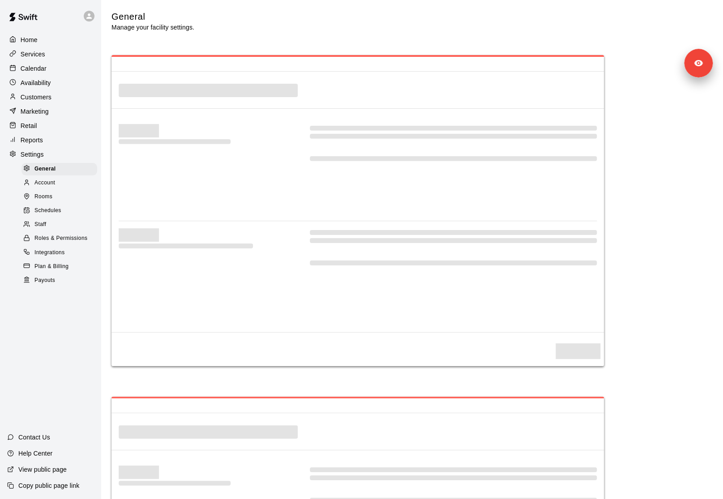
select select "**"
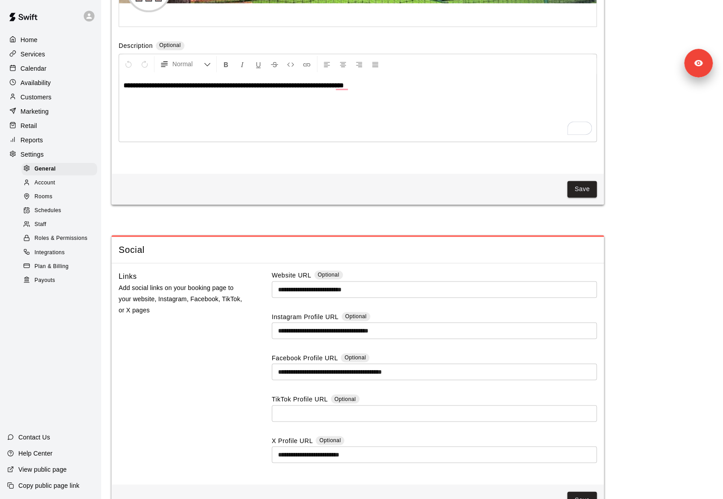
scroll to position [2150, 0]
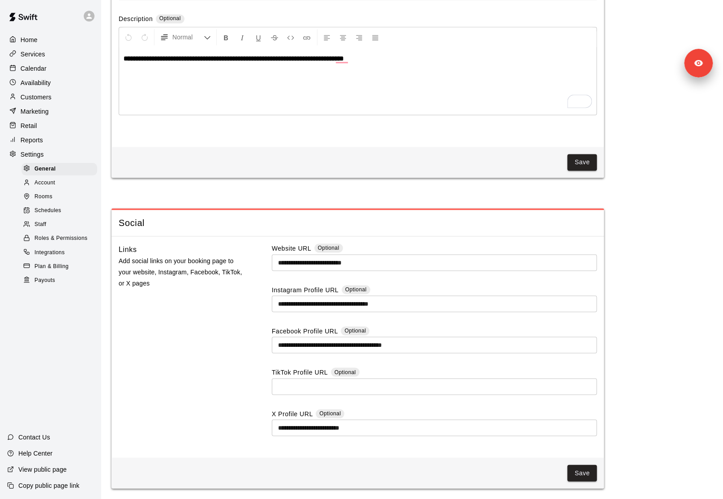
click at [44, 71] on p "Calendar" at bounding box center [34, 68] width 26 height 9
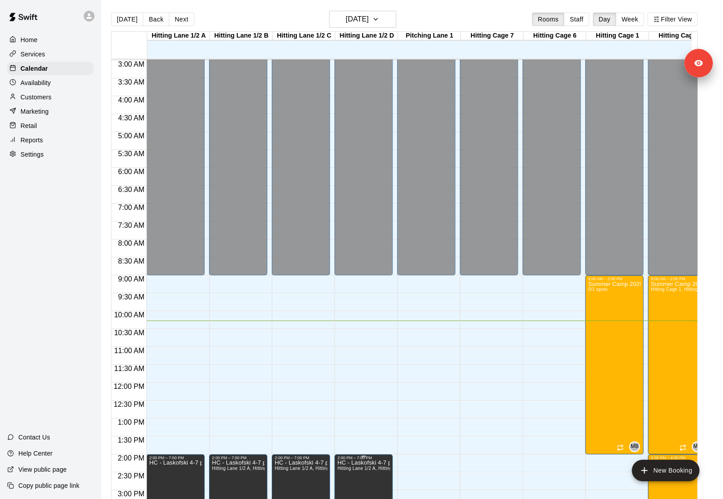
scroll to position [306, 0]
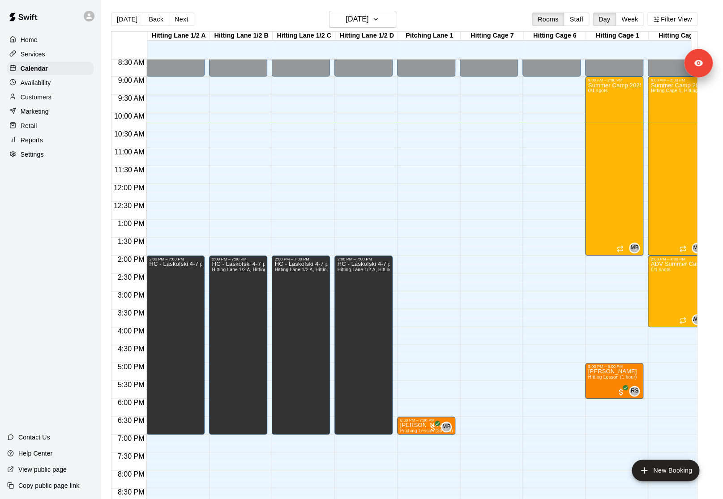
click at [27, 160] on div "Settings" at bounding box center [50, 154] width 86 height 13
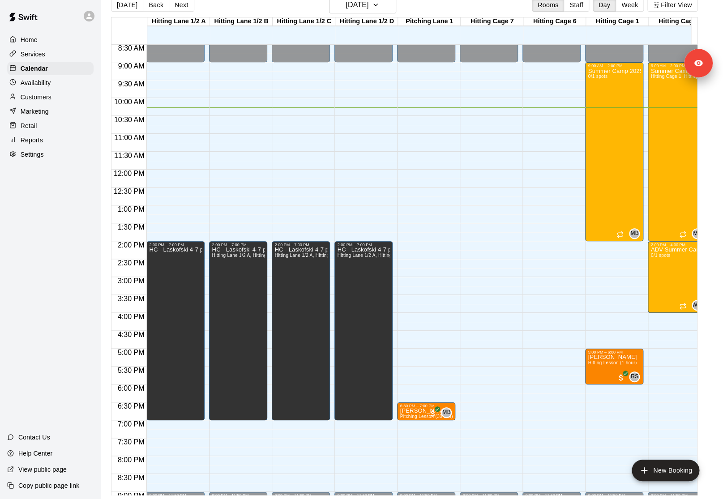
scroll to position [1608, 0]
select select "**"
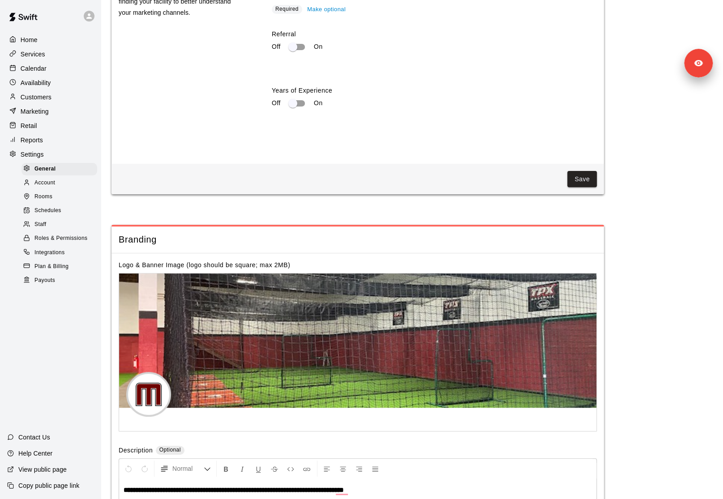
click at [56, 222] on div "Staff" at bounding box center [60, 225] width 76 height 13
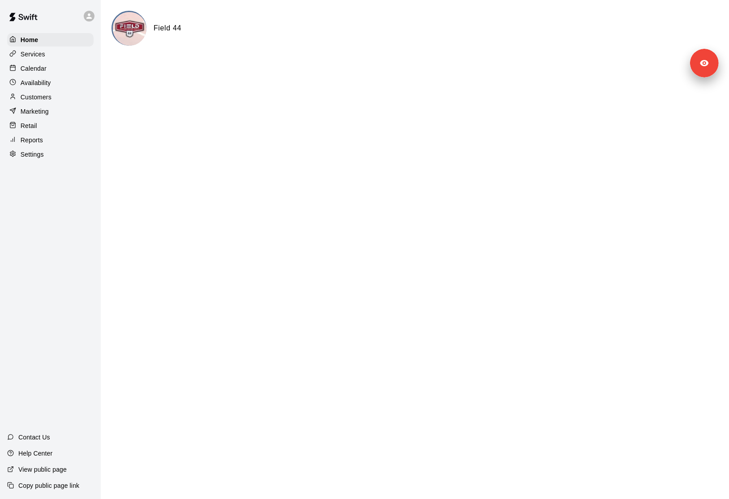
click at [41, 152] on p "Settings" at bounding box center [32, 154] width 23 height 9
select select "**"
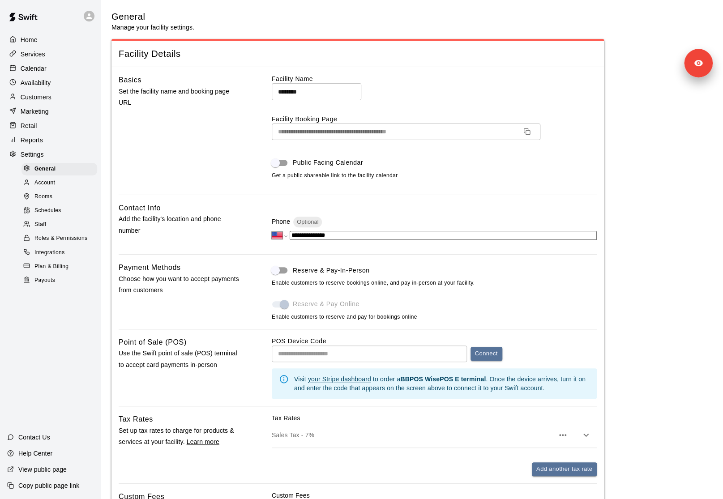
scroll to position [1743, 0]
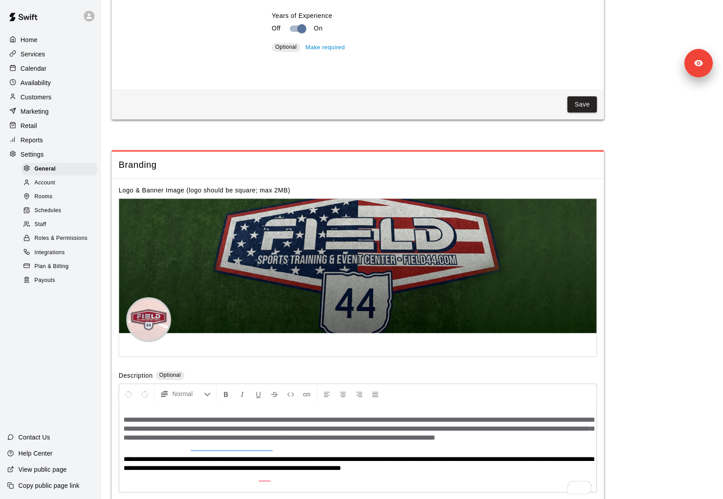
click at [49, 223] on div "Staff" at bounding box center [60, 225] width 76 height 13
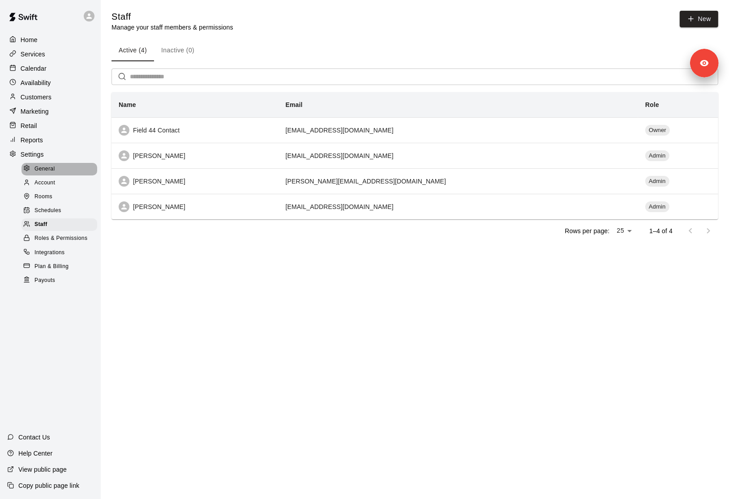
click at [70, 169] on div "General" at bounding box center [60, 169] width 76 height 13
select select "**"
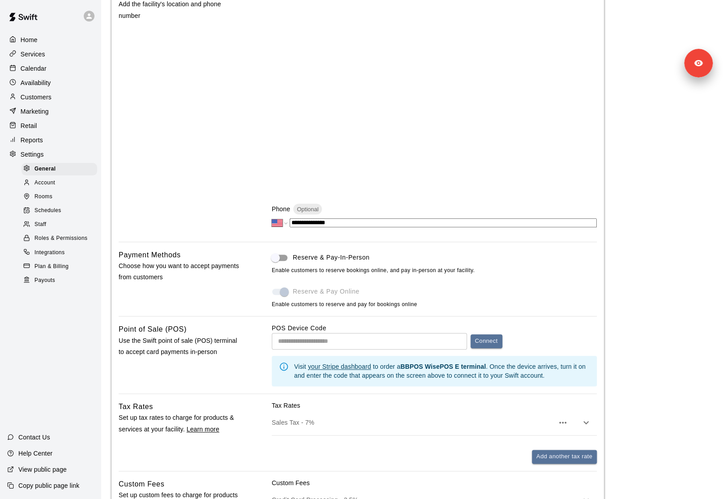
scroll to position [121, 0]
